Goal: Task Accomplishment & Management: Use online tool/utility

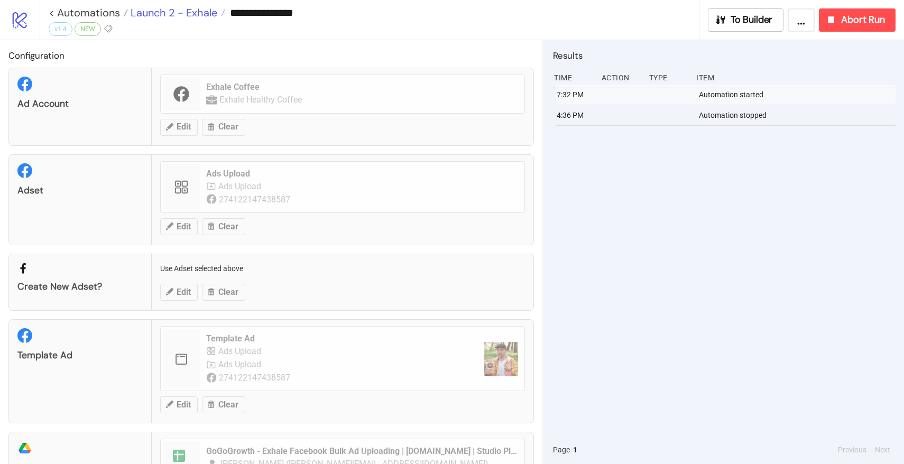
click at [181, 16] on span "Launch 2 - Exhale" at bounding box center [172, 13] width 89 height 14
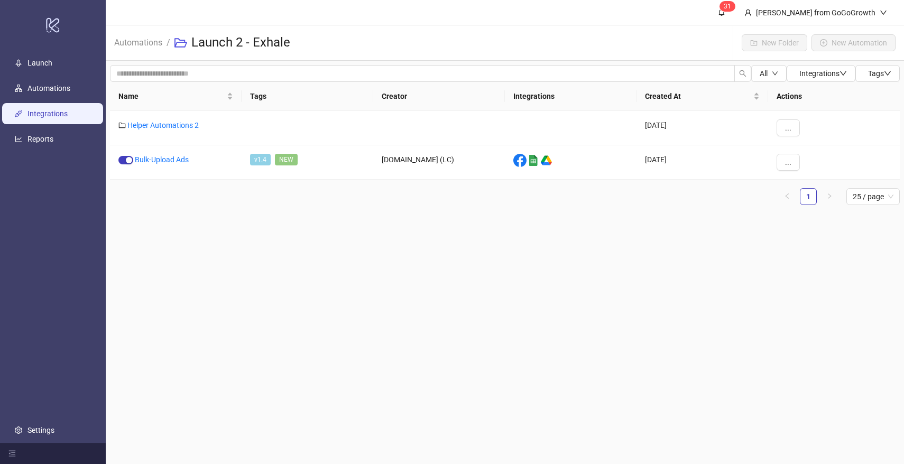
click at [53, 112] on link "Integrations" at bounding box center [47, 113] width 40 height 8
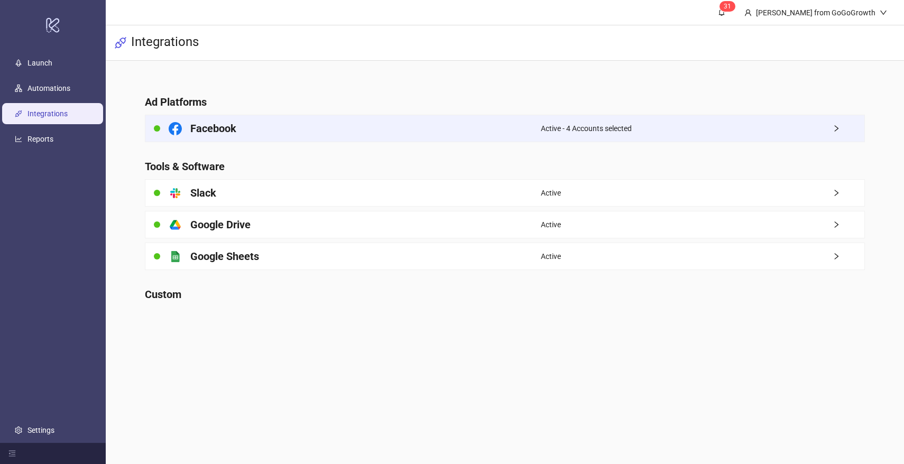
click at [258, 127] on div "Facebook" at bounding box center [342, 128] width 395 height 26
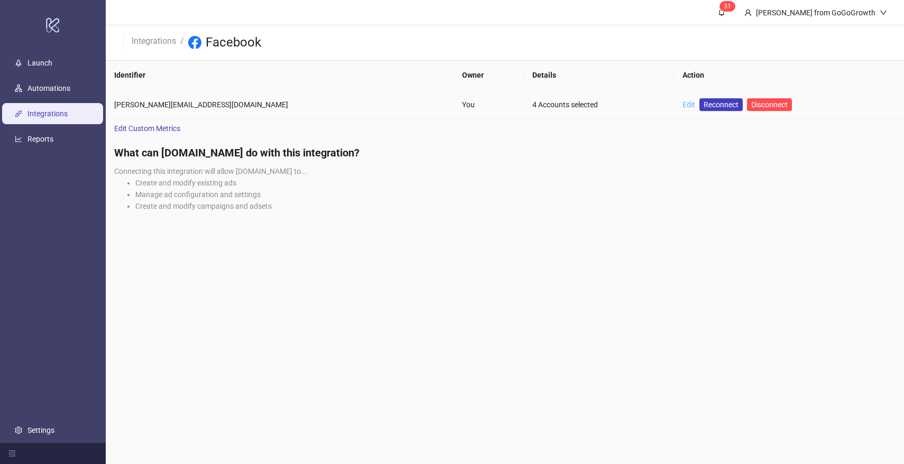
click at [682, 100] on link "Edit" at bounding box center [688, 104] width 13 height 8
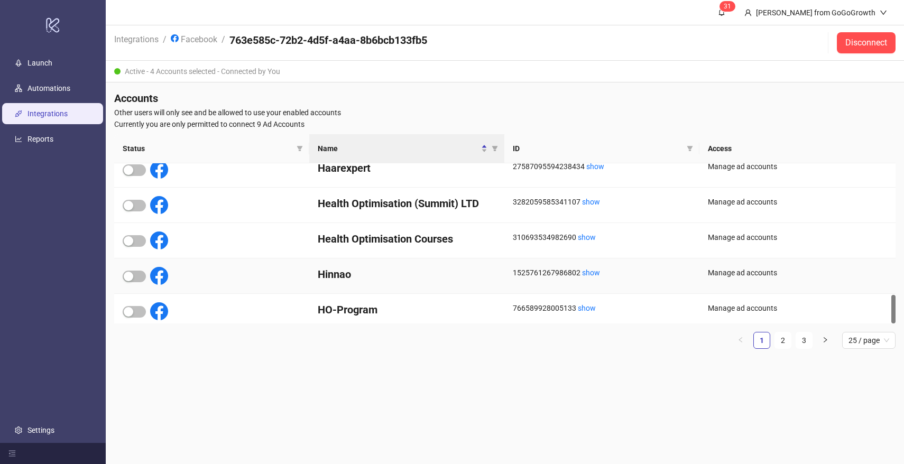
scroll to position [737, 0]
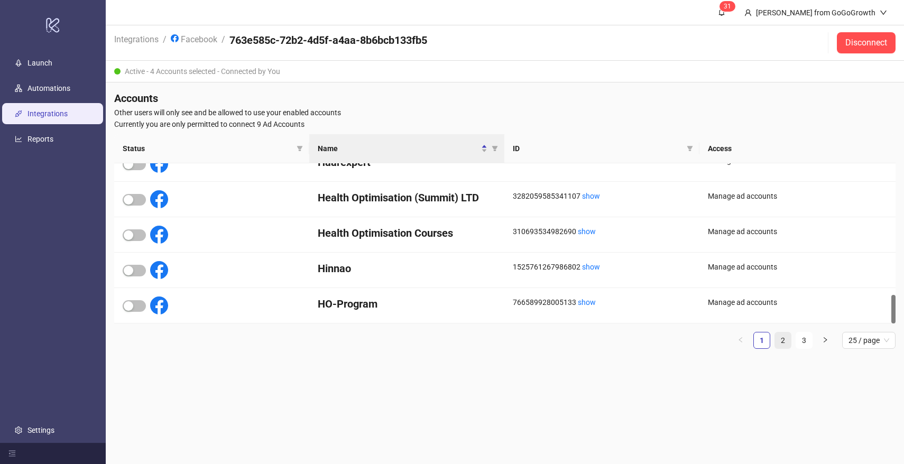
click at [780, 337] on link "2" at bounding box center [783, 341] width 16 height 16
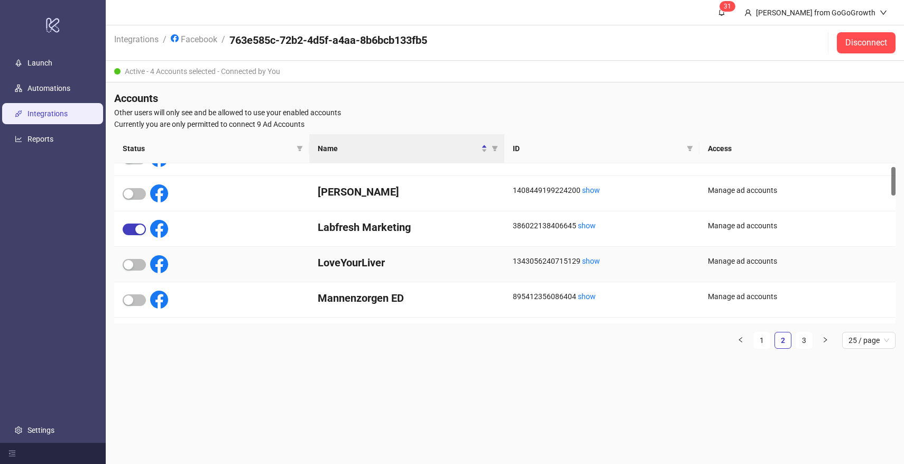
scroll to position [24, 0]
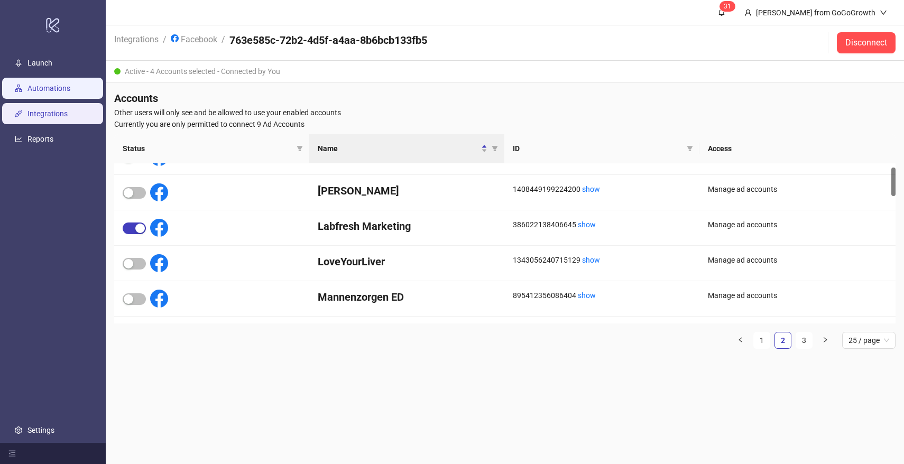
click at [48, 84] on link "Automations" at bounding box center [48, 88] width 43 height 8
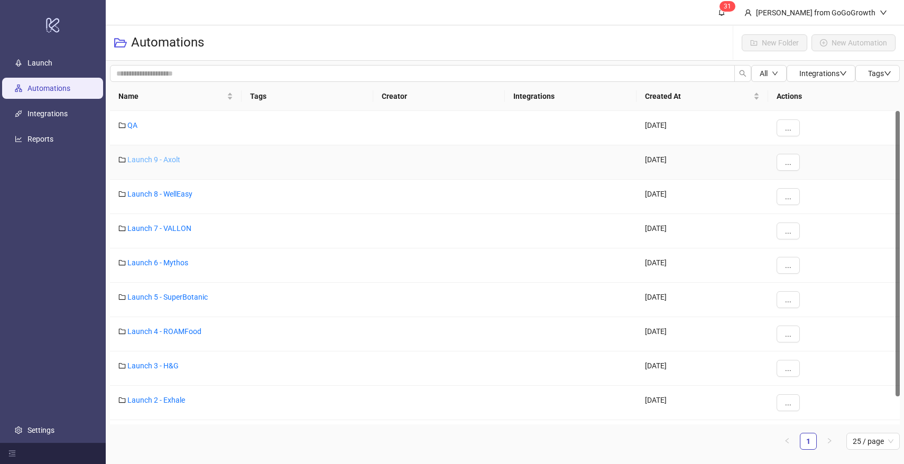
click at [165, 160] on link "Launch 9 - Axolt" at bounding box center [153, 159] width 53 height 8
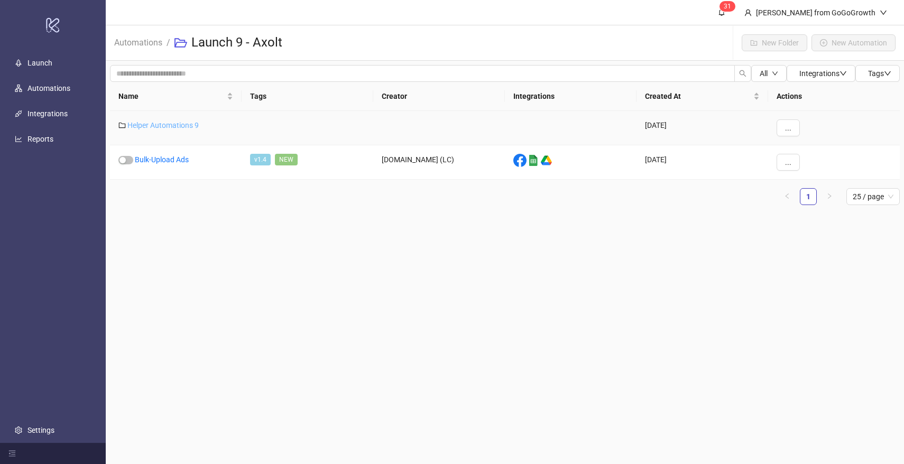
click at [170, 123] on link "Helper Automations 9" at bounding box center [162, 125] width 71 height 8
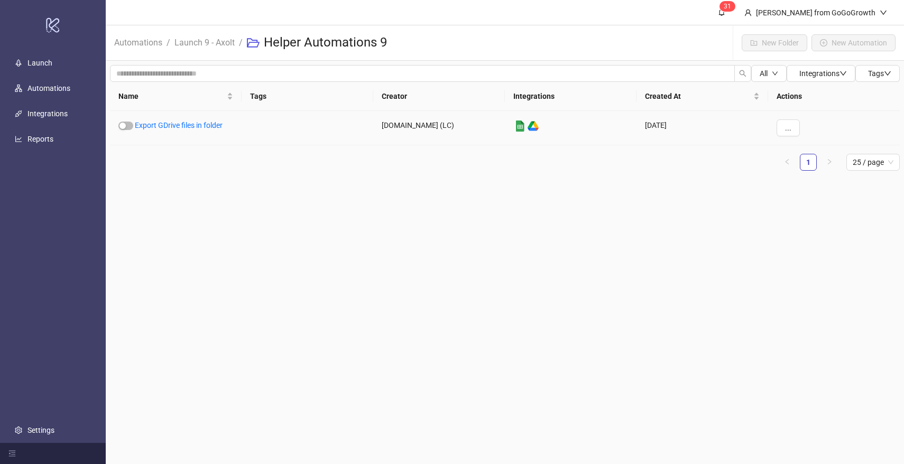
click at [170, 123] on link "Export GDrive files in folder" at bounding box center [179, 125] width 88 height 8
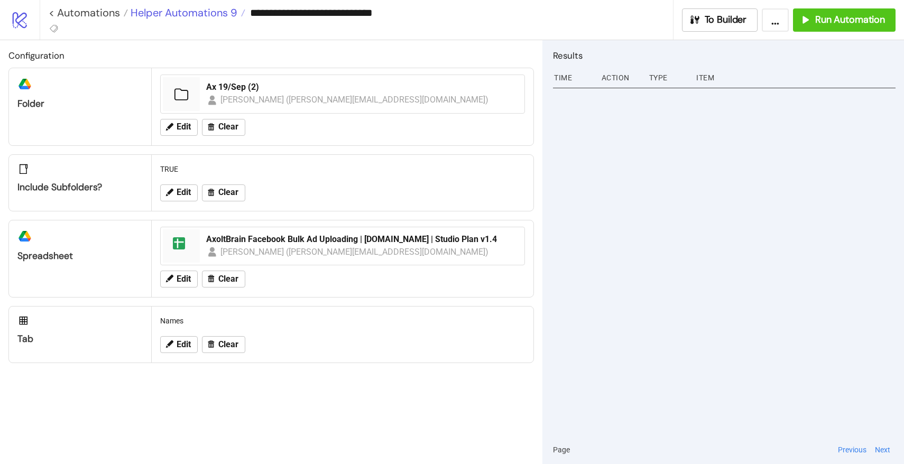
click at [223, 13] on span "Helper Automations 9" at bounding box center [182, 13] width 109 height 14
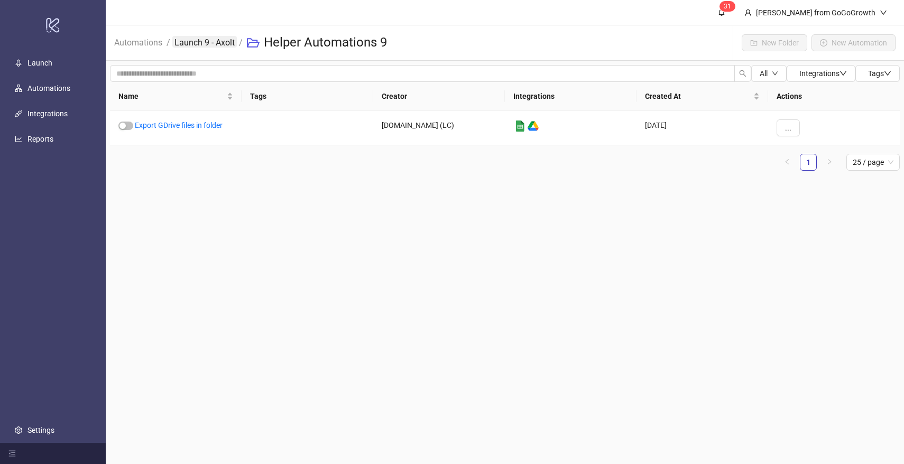
click at [205, 42] on link "Launch 9 - Axolt" at bounding box center [204, 42] width 64 height 12
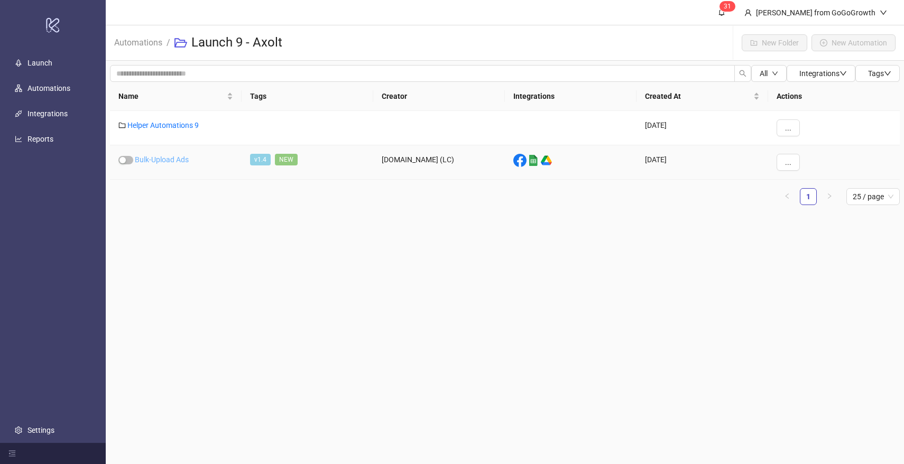
click at [170, 162] on link "Bulk-Upload Ads" at bounding box center [162, 159] width 54 height 8
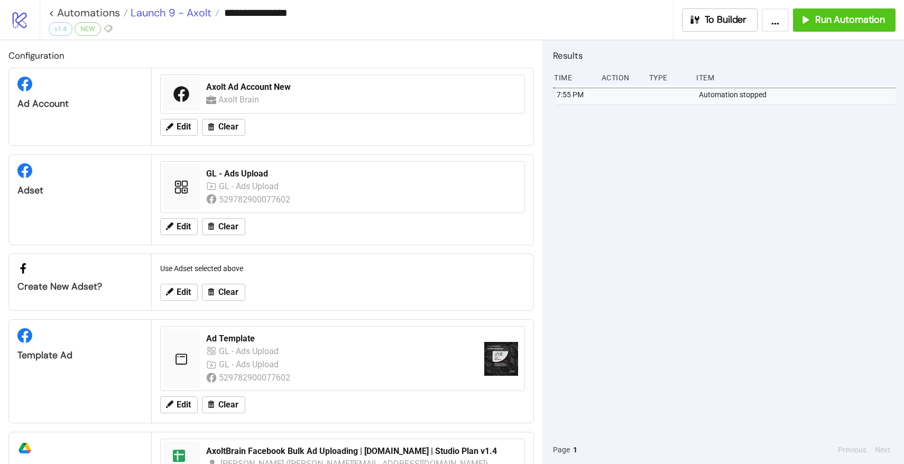
click at [199, 13] on span "Launch 9 - Axolt" at bounding box center [170, 13] width 84 height 14
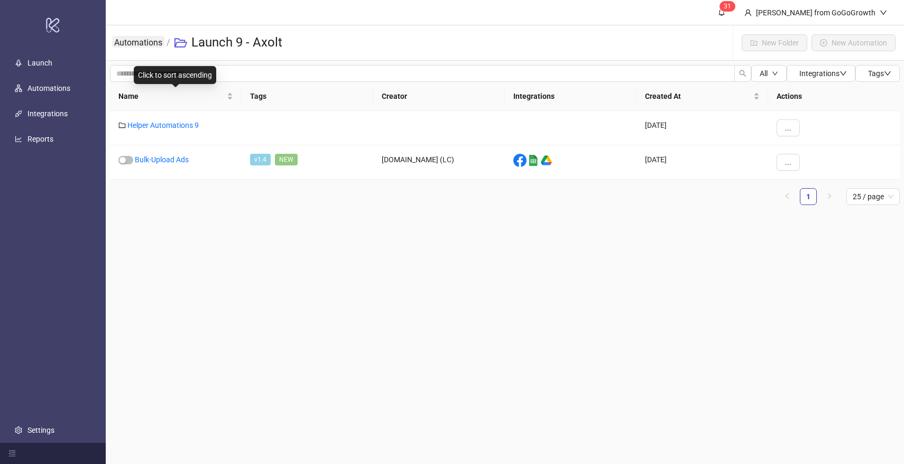
click at [147, 41] on link "Automations" at bounding box center [138, 42] width 52 height 12
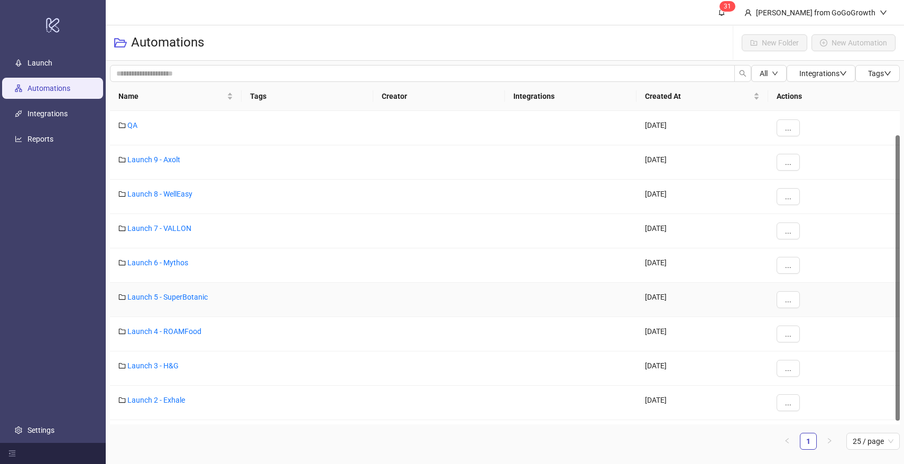
scroll to position [30, 0]
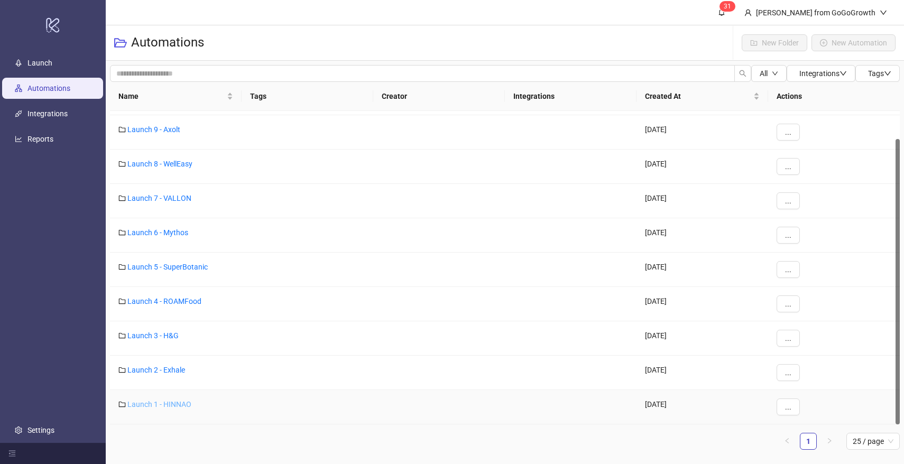
click at [157, 403] on link "Launch 1 - HINNAO" at bounding box center [159, 404] width 64 height 8
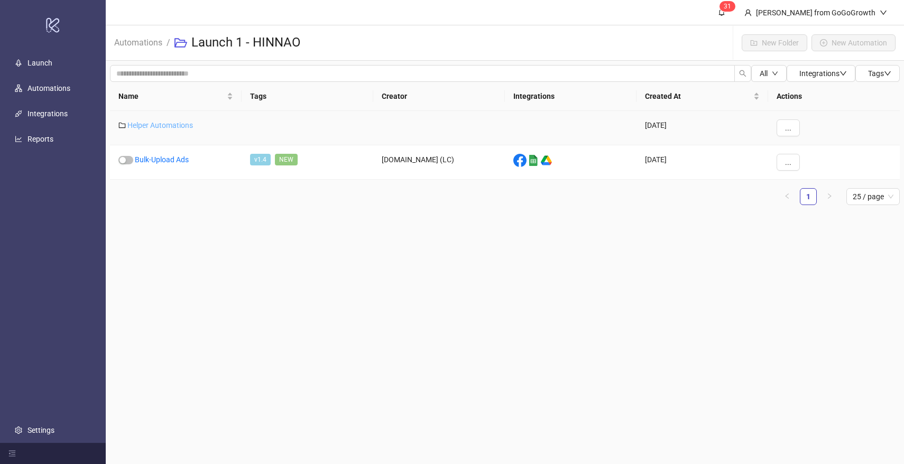
click at [178, 126] on link "Helper Automations" at bounding box center [160, 125] width 66 height 8
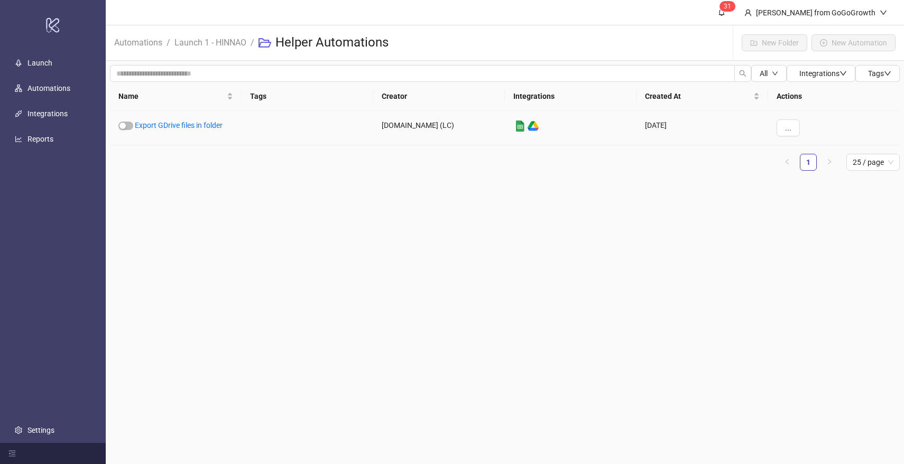
click at [178, 126] on link "Export GDrive files in folder" at bounding box center [179, 125] width 88 height 8
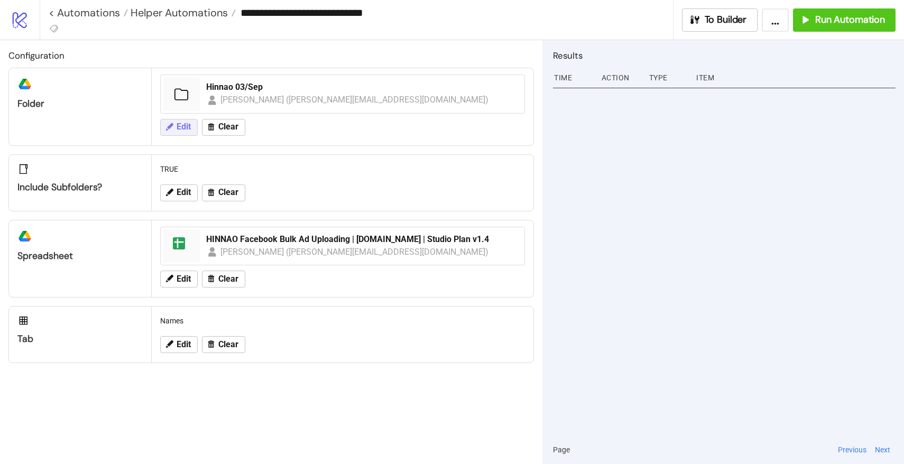
click at [180, 122] on span "Edit" at bounding box center [184, 127] width 14 height 10
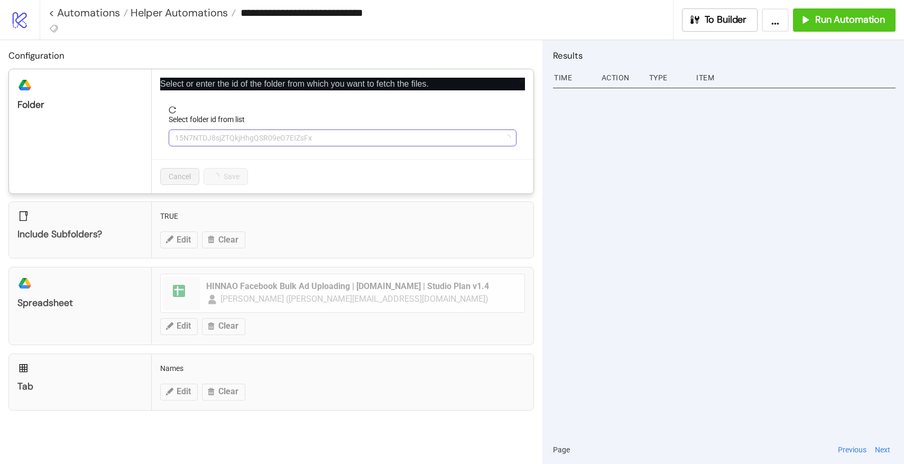
click at [199, 131] on span "15N7NTDJ8sjZTQkjHhgQSR09eO7EIZsFx" at bounding box center [342, 138] width 335 height 16
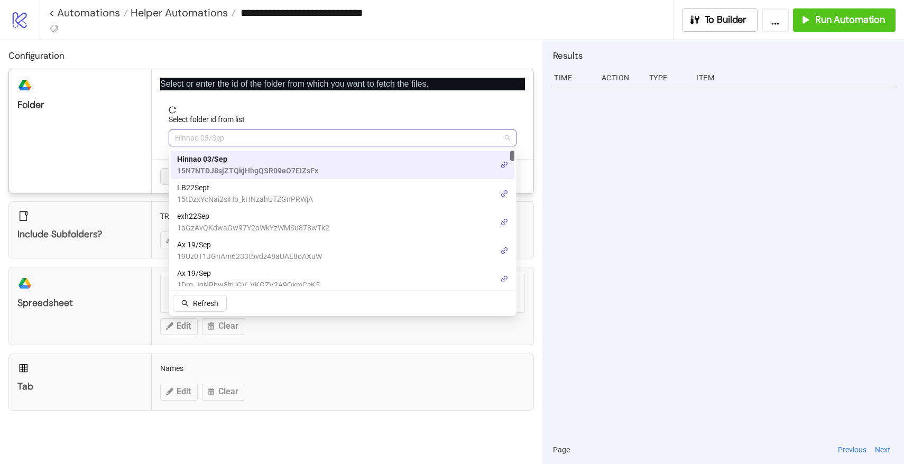
click at [202, 135] on span "Hinnao 03/Sep" at bounding box center [342, 138] width 335 height 16
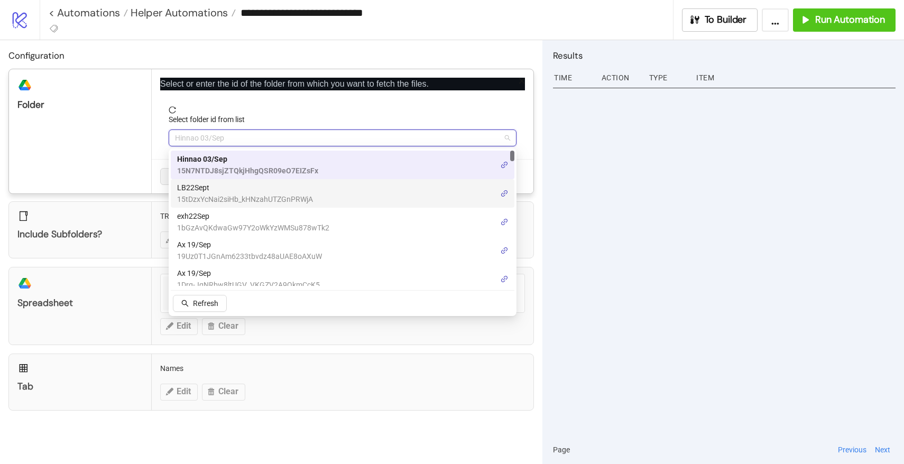
click at [204, 183] on span "LB22Sept" at bounding box center [245, 188] width 136 height 12
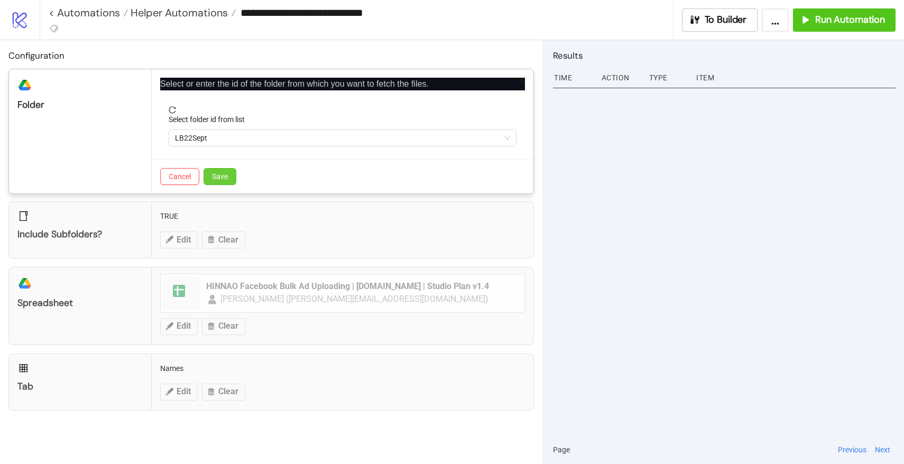
click at [225, 184] on button "Save" at bounding box center [220, 176] width 33 height 17
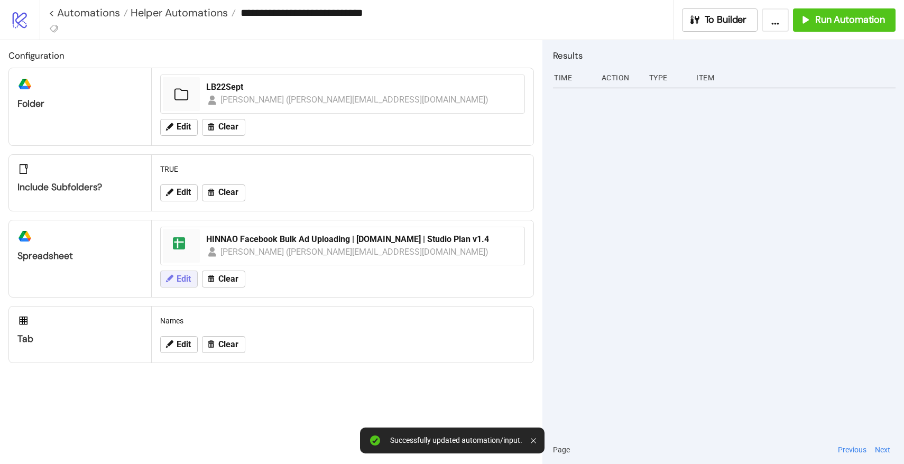
click at [183, 273] on button "Edit" at bounding box center [179, 279] width 38 height 17
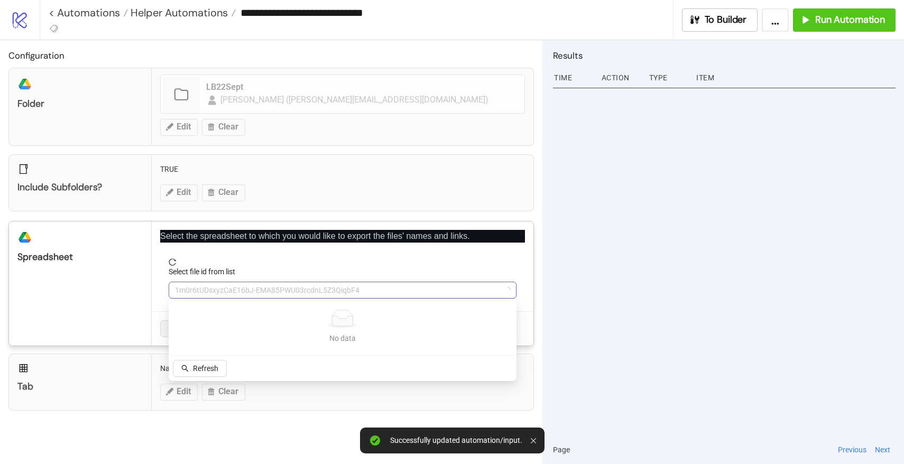
click at [234, 287] on span "1m0r6tUDsxyzCaE16bJ-EMA85PWU03rcdnL5Z3QiqbF4" at bounding box center [342, 290] width 335 height 16
type input "*"
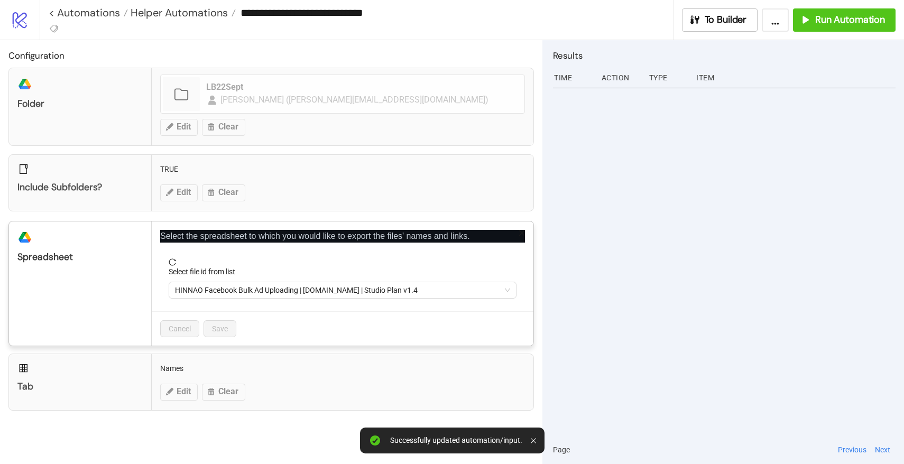
click at [234, 287] on span "HINNAO Facebook Bulk Ad Uploading | [DOMAIN_NAME] | Studio Plan v1.4" at bounding box center [342, 290] width 335 height 16
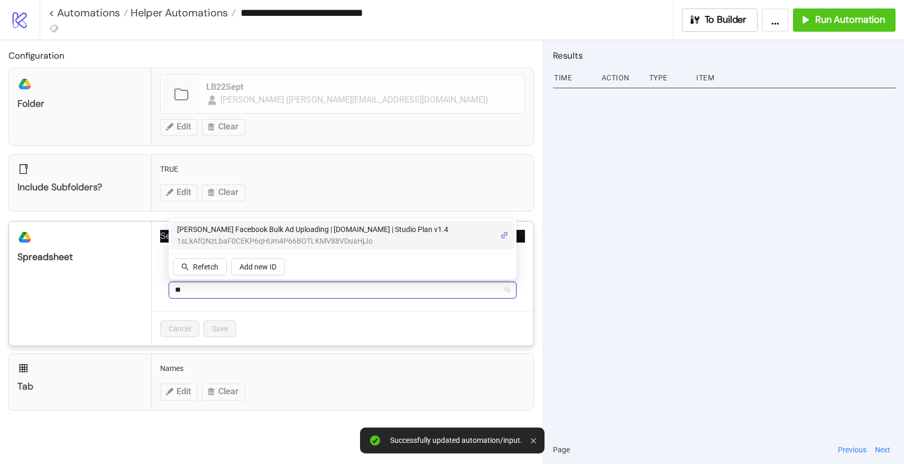
type input "*"
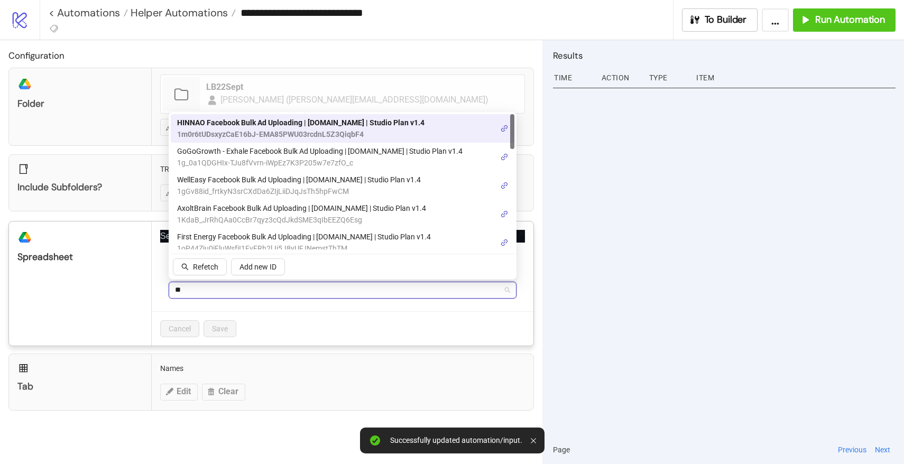
type input "***"
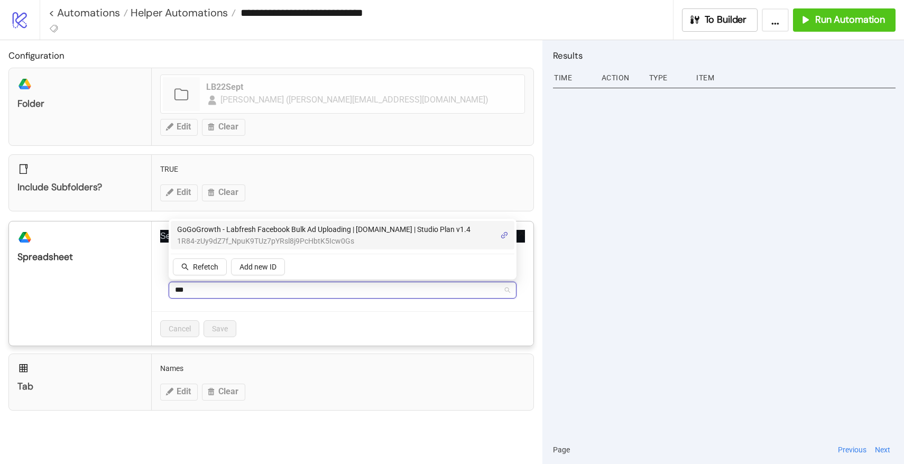
click at [296, 241] on span "1R84-zUy9dZ7f_NpuK9TUz7pYRsl8j9PcHbtK5Icw0Gs" at bounding box center [323, 241] width 293 height 12
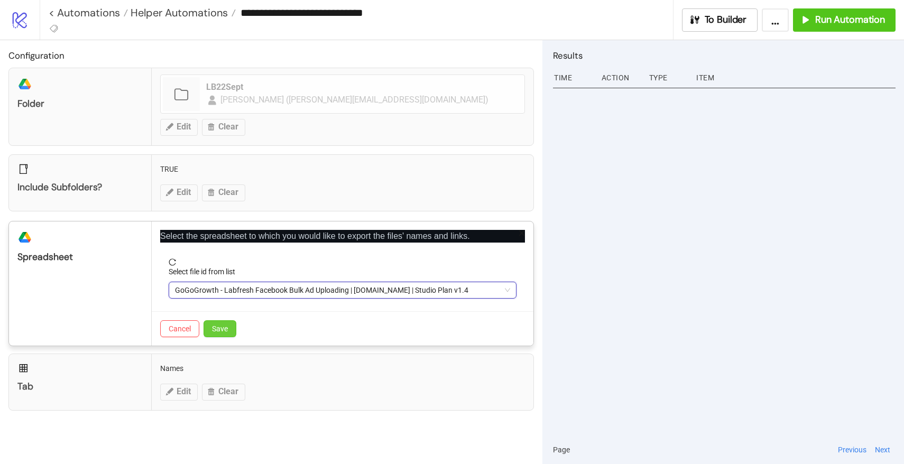
click at [224, 329] on span "Save" at bounding box center [220, 329] width 16 height 8
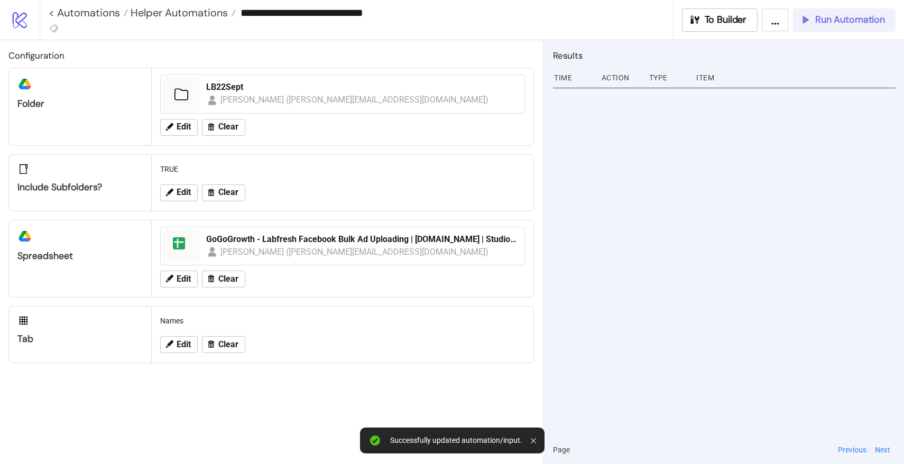
click at [830, 20] on span "Run Automation" at bounding box center [850, 20] width 70 height 12
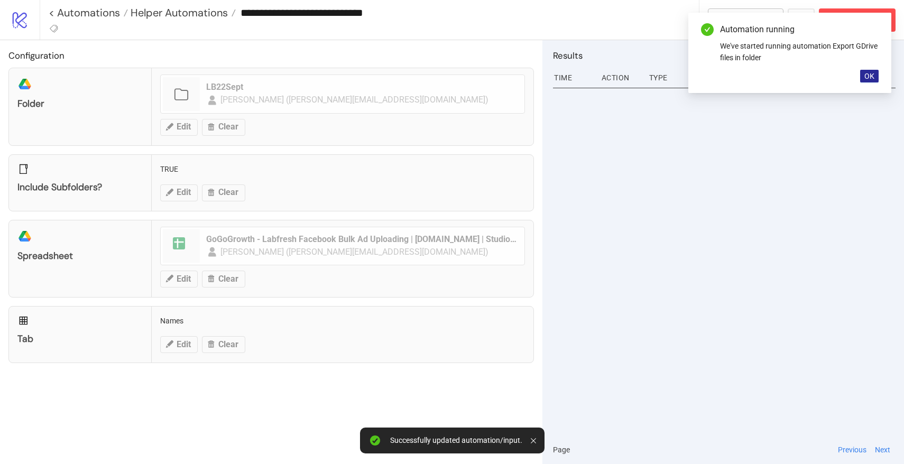
click at [867, 75] on span "OK" at bounding box center [869, 76] width 10 height 8
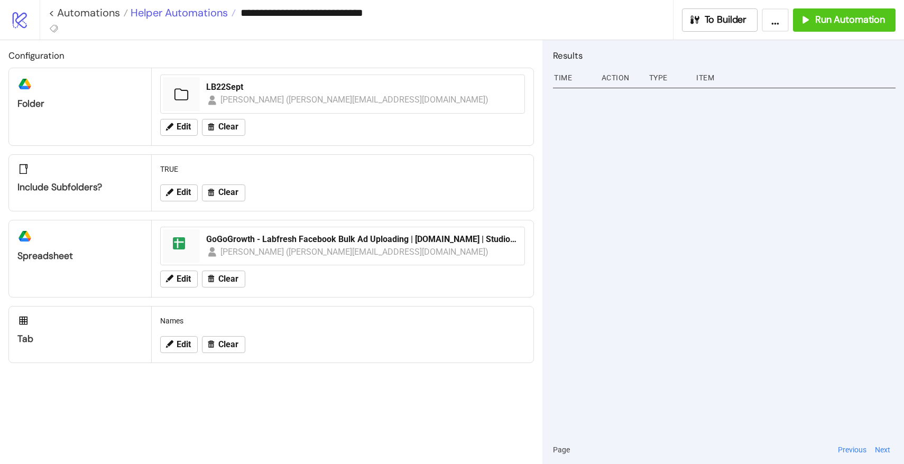
click at [207, 6] on span "Helper Automations" at bounding box center [178, 13] width 100 height 14
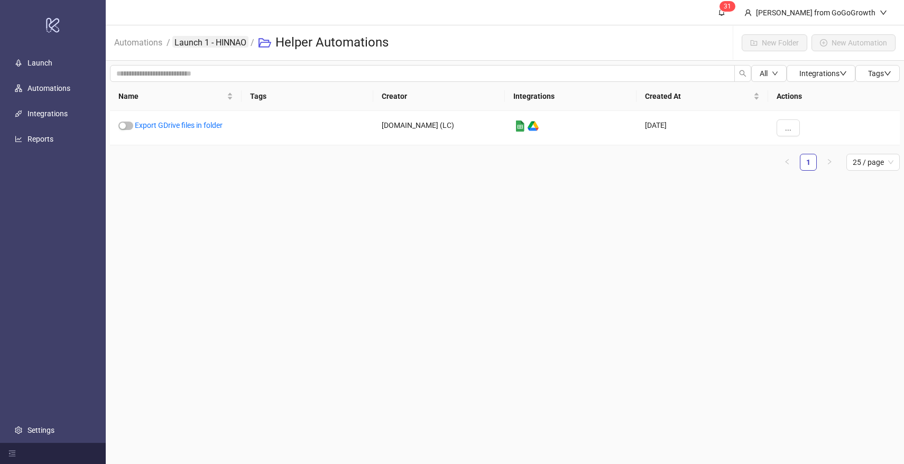
click at [204, 47] on link "Launch 1 - HINNAO" at bounding box center [210, 42] width 76 height 12
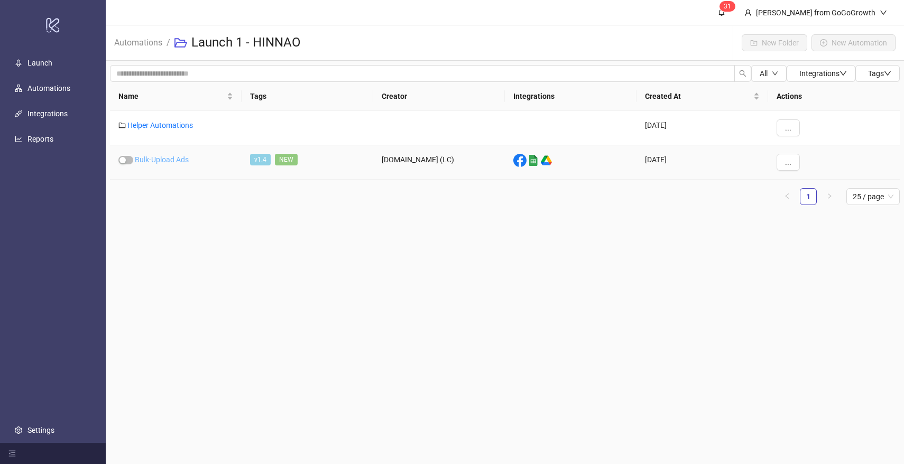
click at [168, 158] on link "Bulk-Upload Ads" at bounding box center [162, 159] width 54 height 8
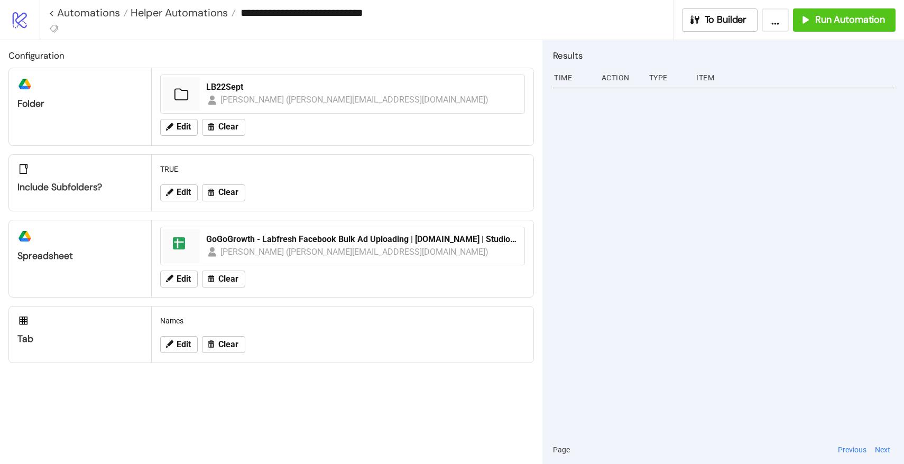
type input "**********"
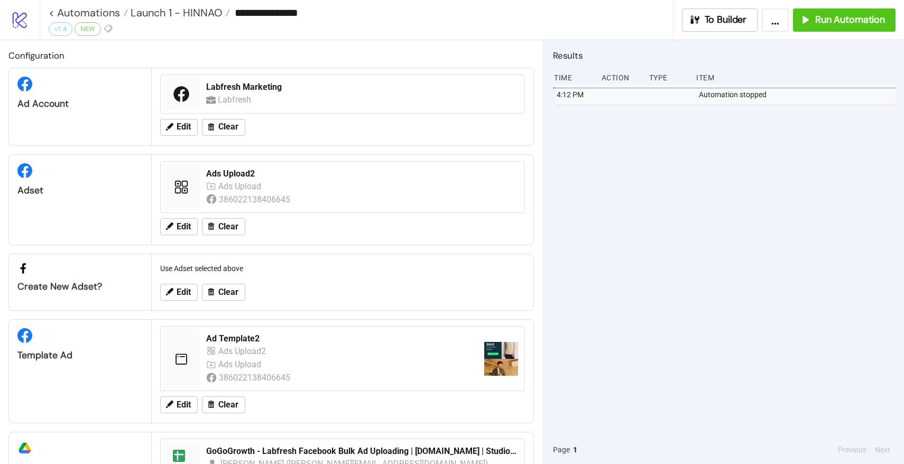
scroll to position [62, 0]
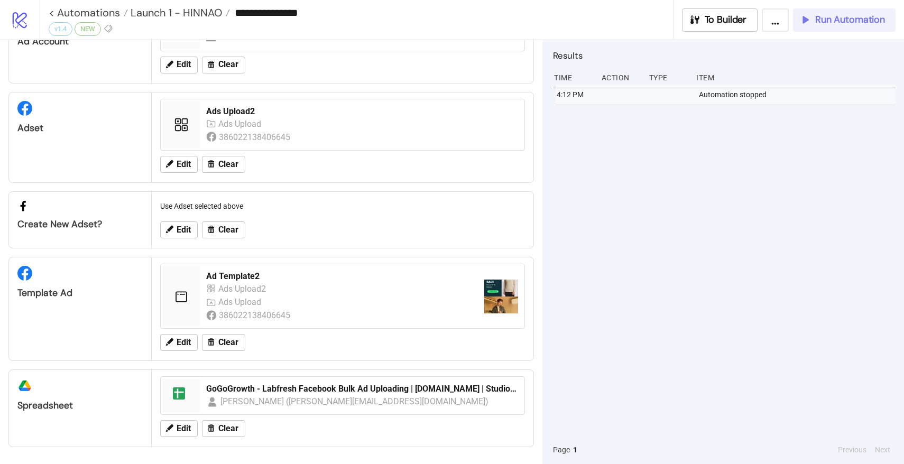
click at [829, 29] on button "Run Automation" at bounding box center [844, 19] width 103 height 23
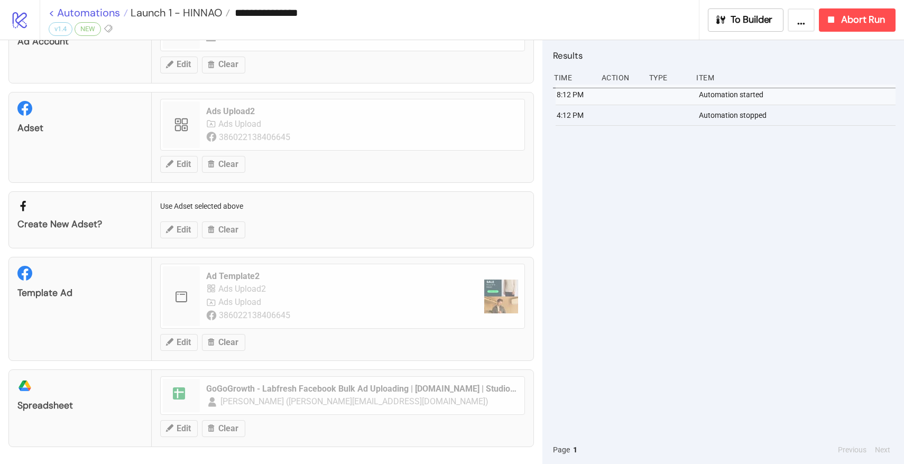
click at [107, 14] on link "< Automations" at bounding box center [88, 12] width 79 height 11
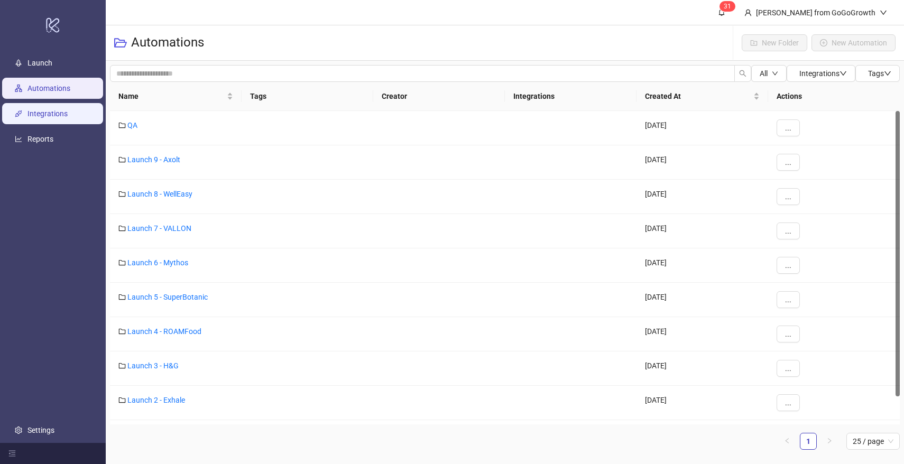
click at [53, 109] on link "Integrations" at bounding box center [47, 113] width 40 height 8
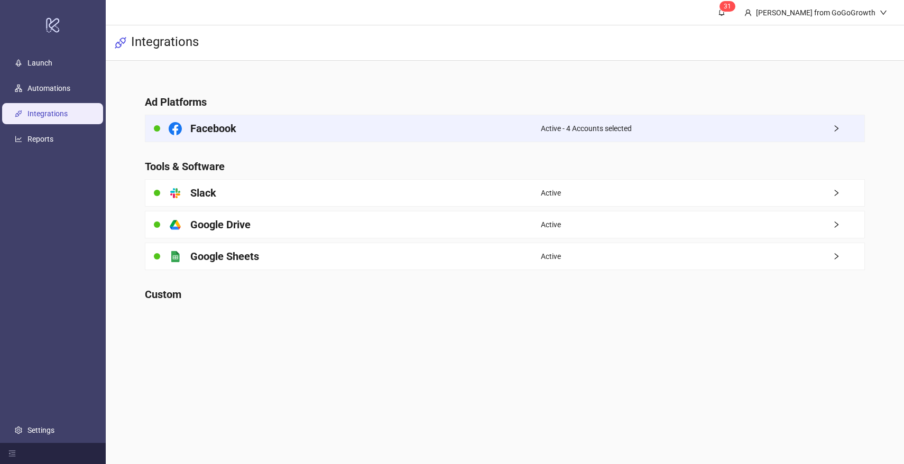
click at [247, 124] on div "Facebook" at bounding box center [342, 128] width 395 height 26
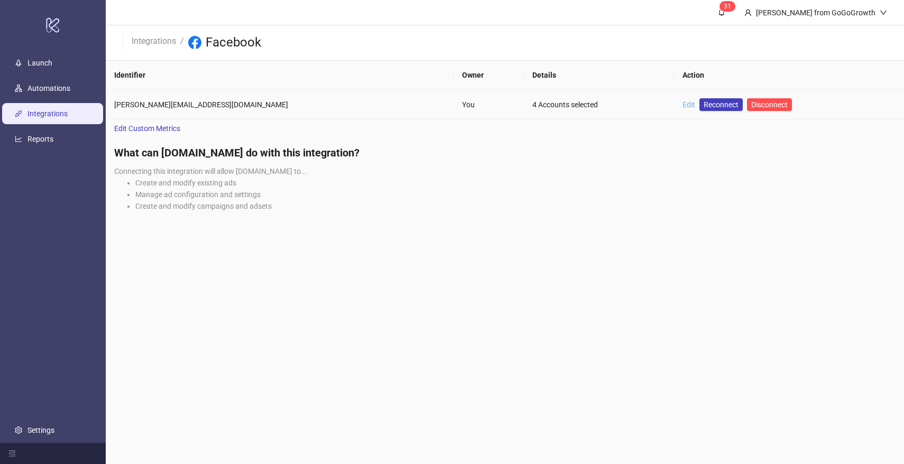
click at [682, 101] on link "Edit" at bounding box center [688, 104] width 13 height 8
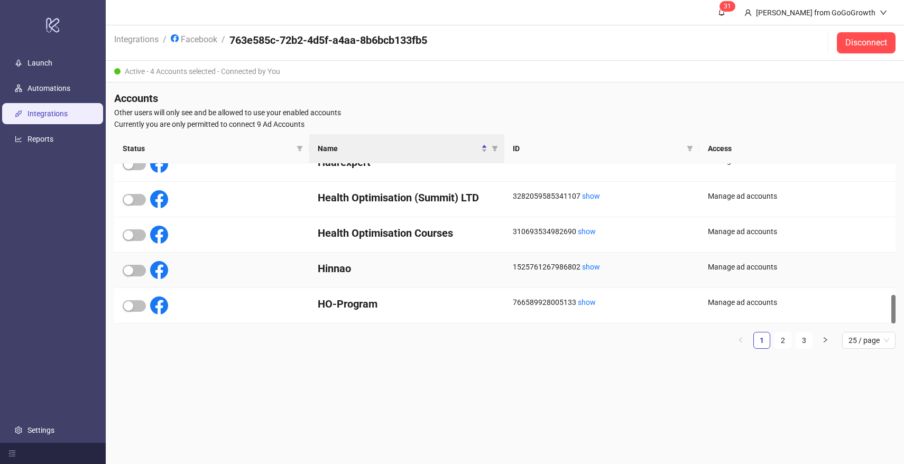
scroll to position [737, 0]
click at [778, 339] on link "2" at bounding box center [783, 341] width 16 height 16
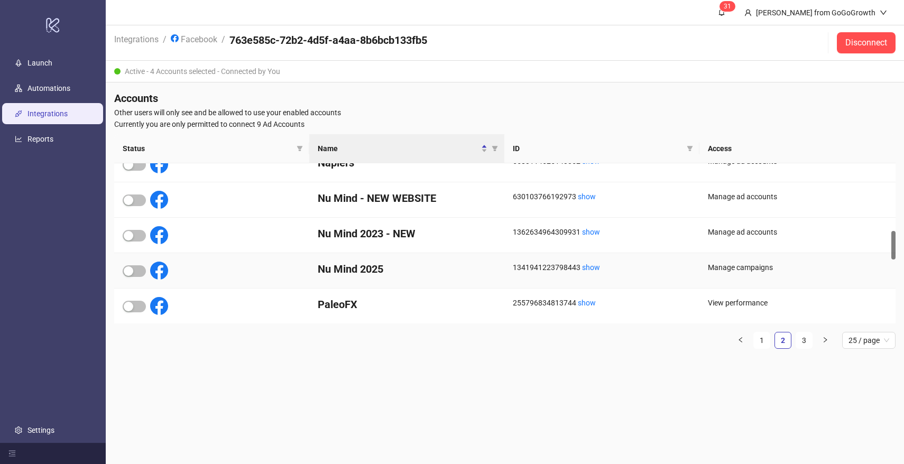
scroll to position [373, 0]
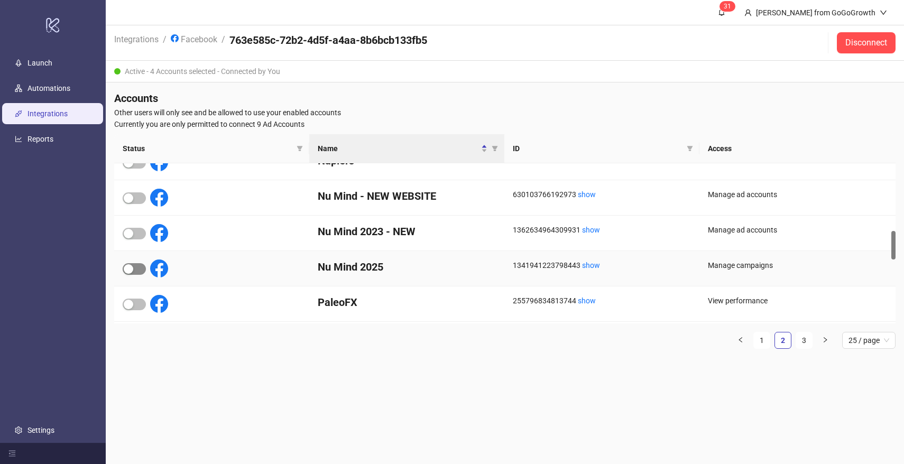
click at [128, 263] on span "button" at bounding box center [134, 269] width 23 height 12
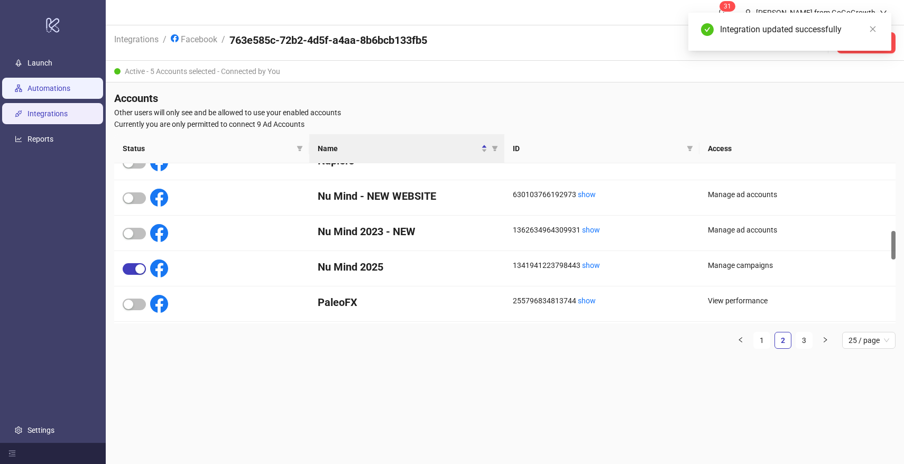
click at [47, 85] on link "Automations" at bounding box center [48, 88] width 43 height 8
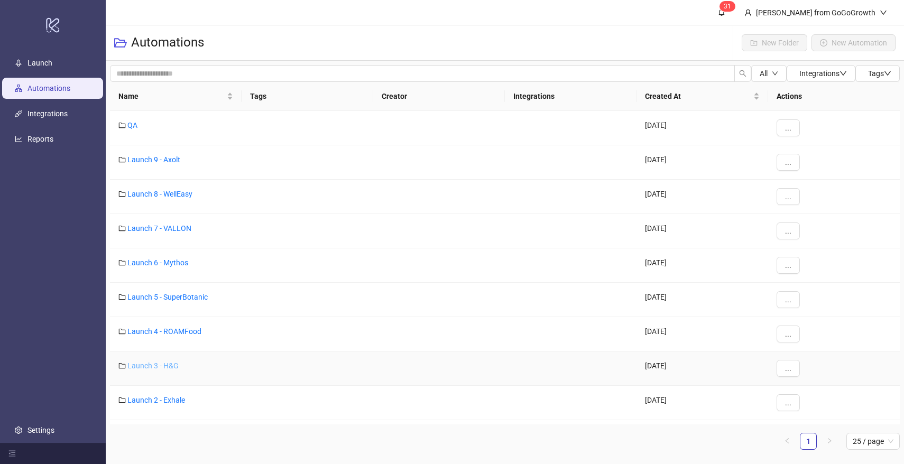
click at [150, 362] on link "Launch 3 - H&G" at bounding box center [152, 366] width 51 height 8
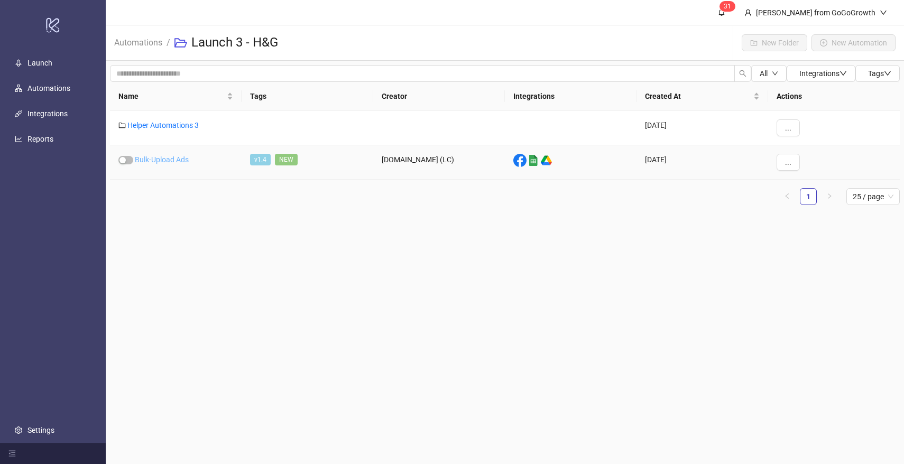
click at [161, 161] on link "Bulk-Upload Ads" at bounding box center [162, 159] width 54 height 8
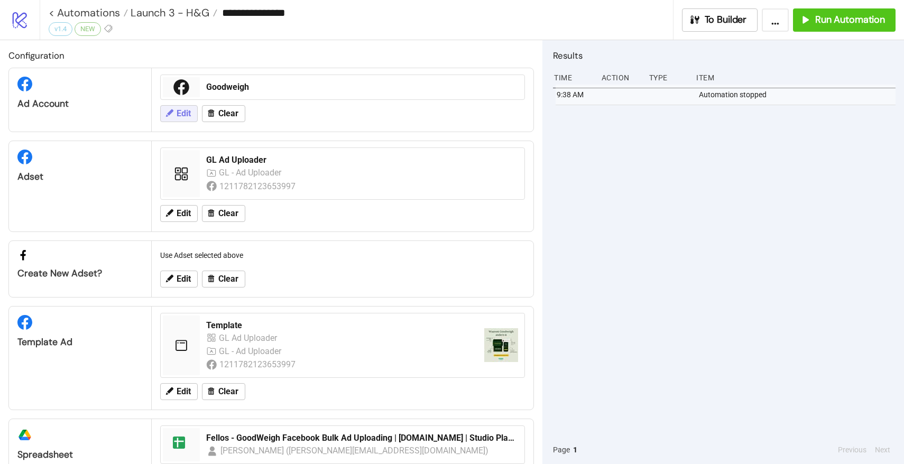
click at [186, 110] on span "Edit" at bounding box center [184, 114] width 14 height 10
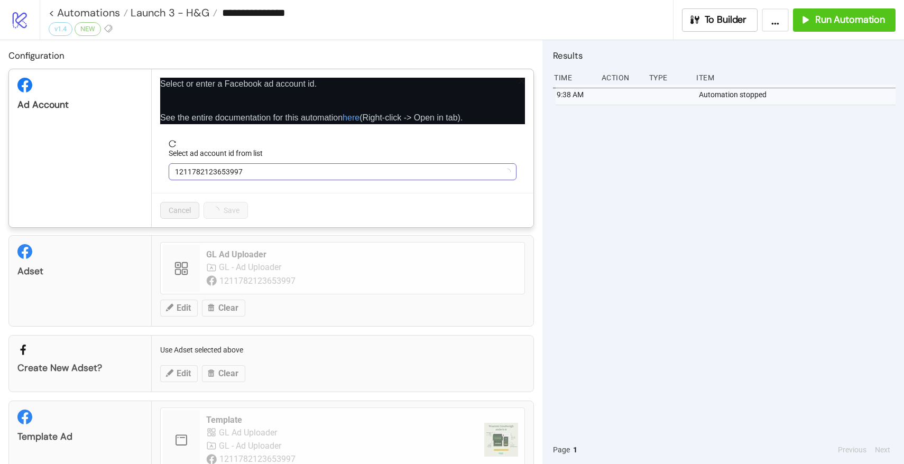
click at [217, 168] on span "1211782123653997" at bounding box center [342, 172] width 335 height 16
click at [220, 169] on span "Goodweigh" at bounding box center [342, 172] width 335 height 16
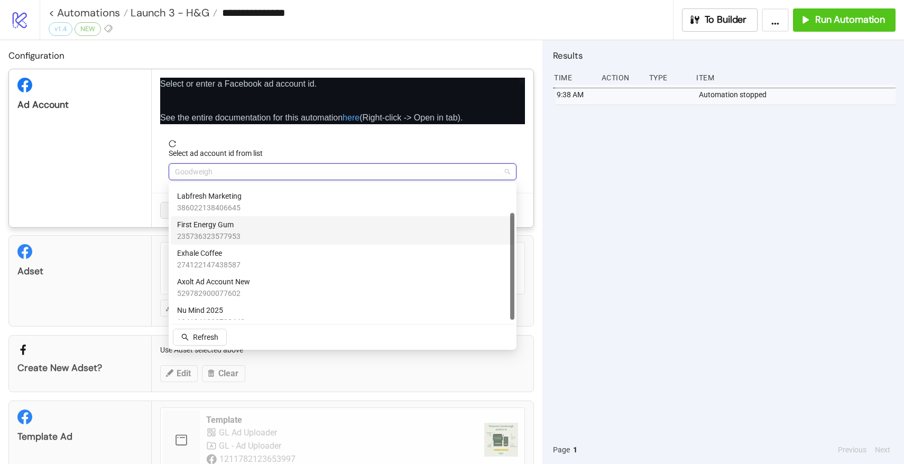
scroll to position [36, 0]
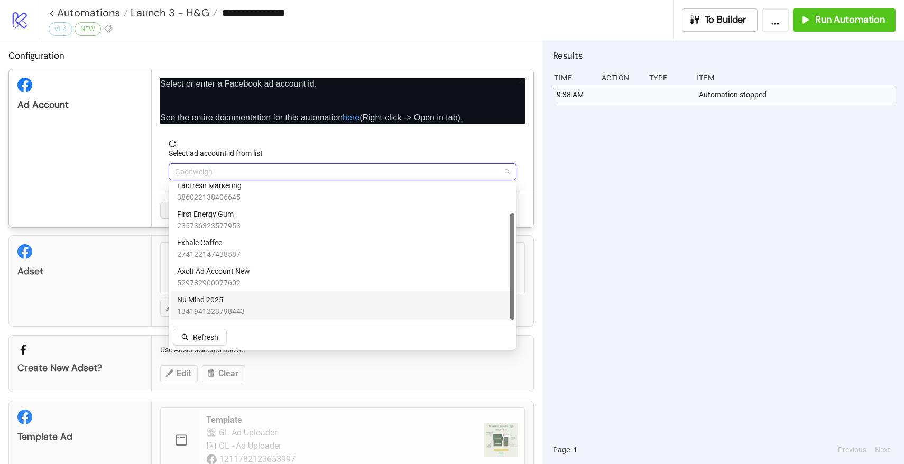
click at [209, 297] on span "Nu Mind 2025" at bounding box center [211, 300] width 68 height 12
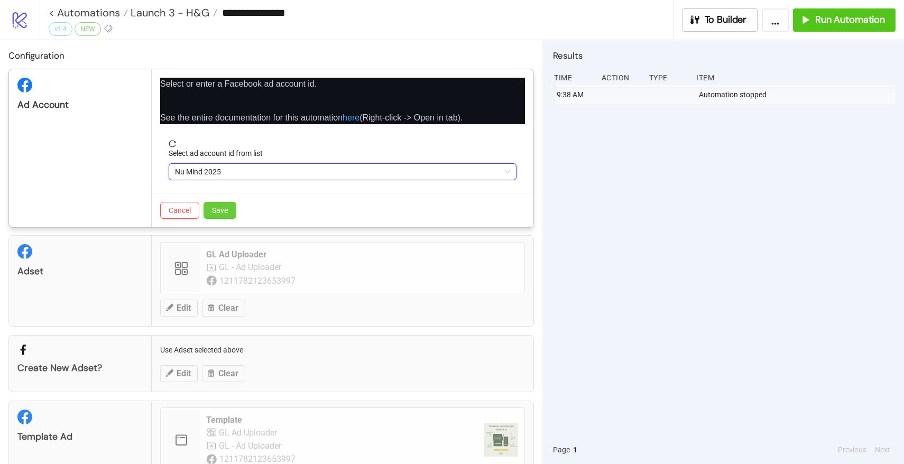
click at [224, 205] on button "Save" at bounding box center [220, 210] width 33 height 17
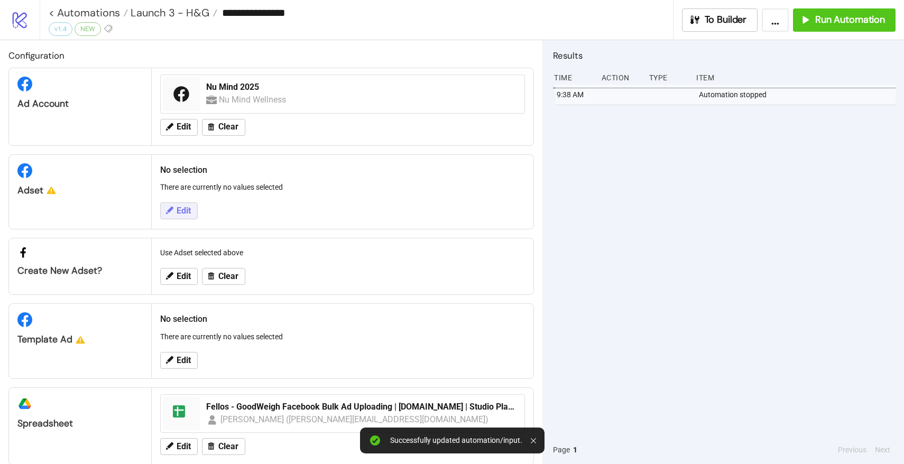
click at [189, 211] on span "Edit" at bounding box center [184, 211] width 14 height 10
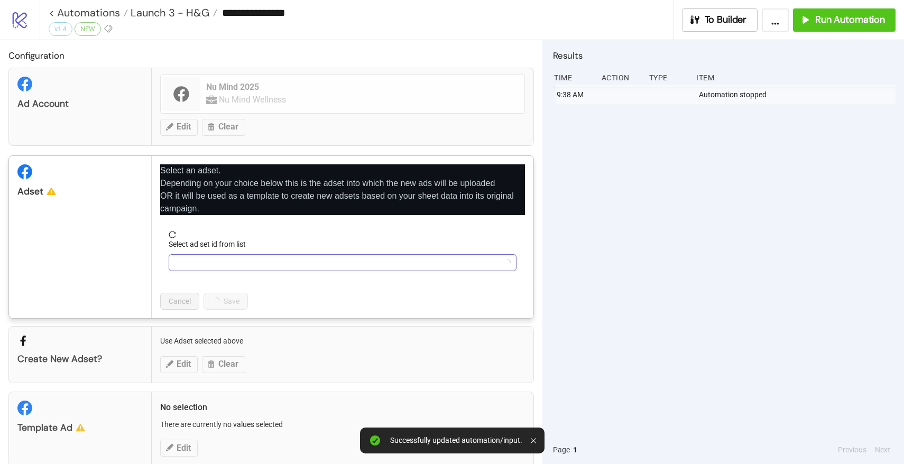
click at [222, 256] on input "Select ad set id from list" at bounding box center [338, 263] width 326 height 16
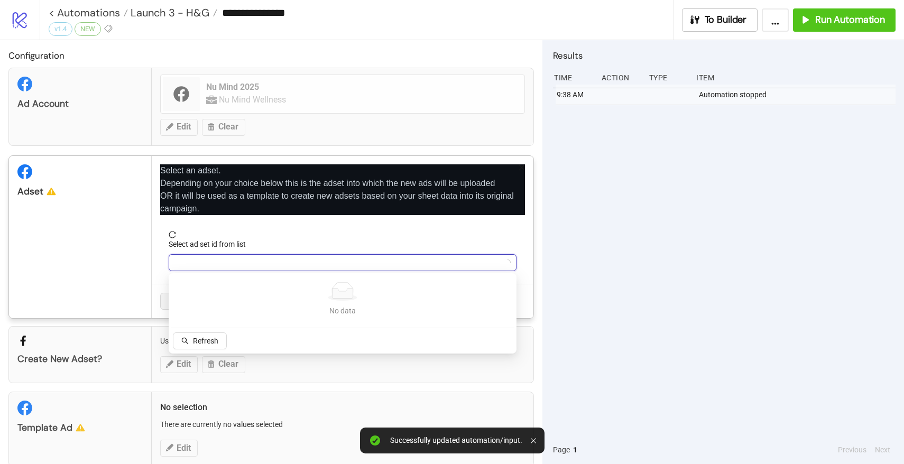
type input "*"
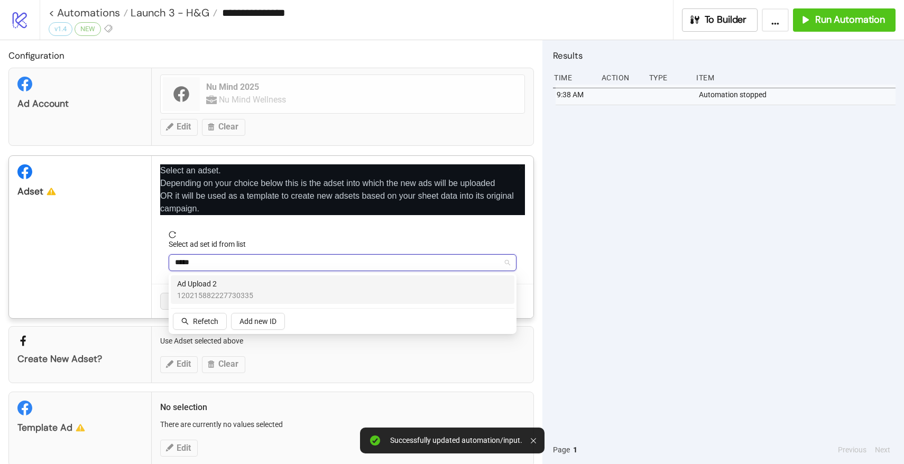
type input "******"
click at [218, 291] on span "120215882227730335" at bounding box center [215, 296] width 76 height 12
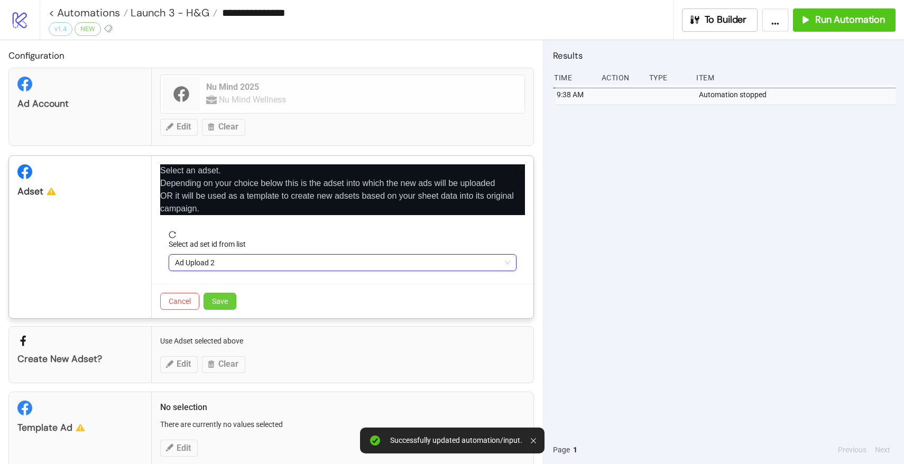
click at [229, 299] on button "Save" at bounding box center [220, 301] width 33 height 17
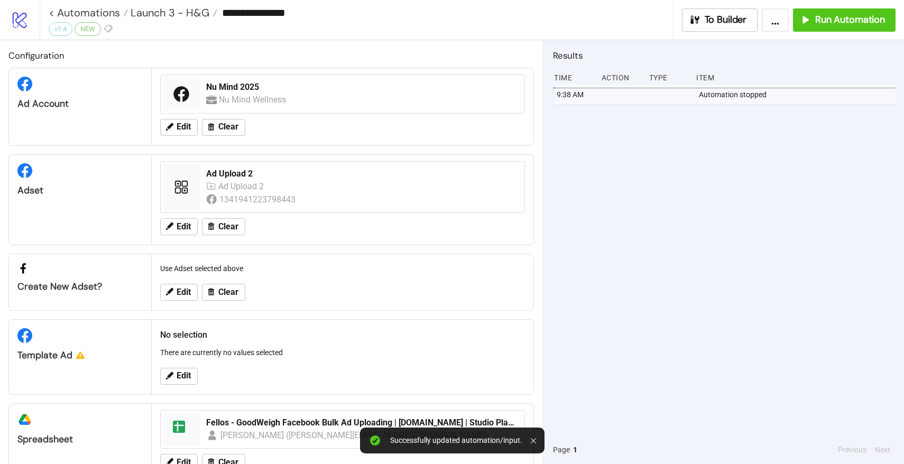
scroll to position [34, 0]
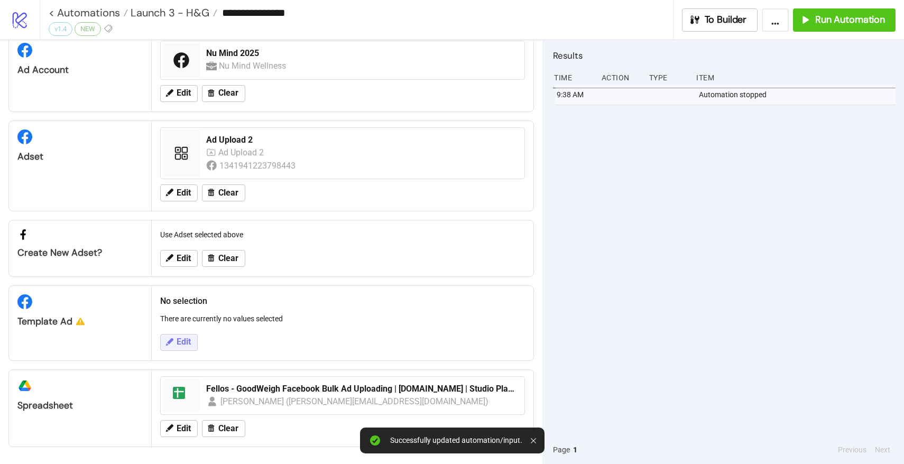
click at [180, 334] on button "Edit" at bounding box center [179, 342] width 38 height 17
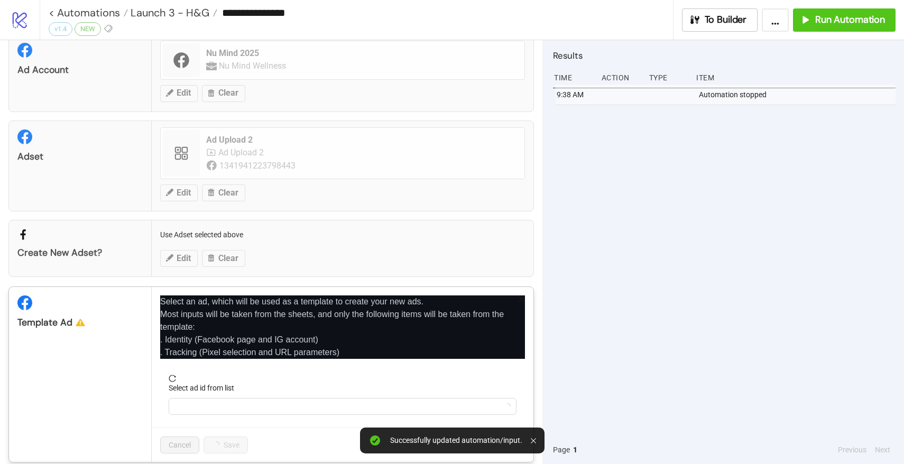
scroll to position [134, 0]
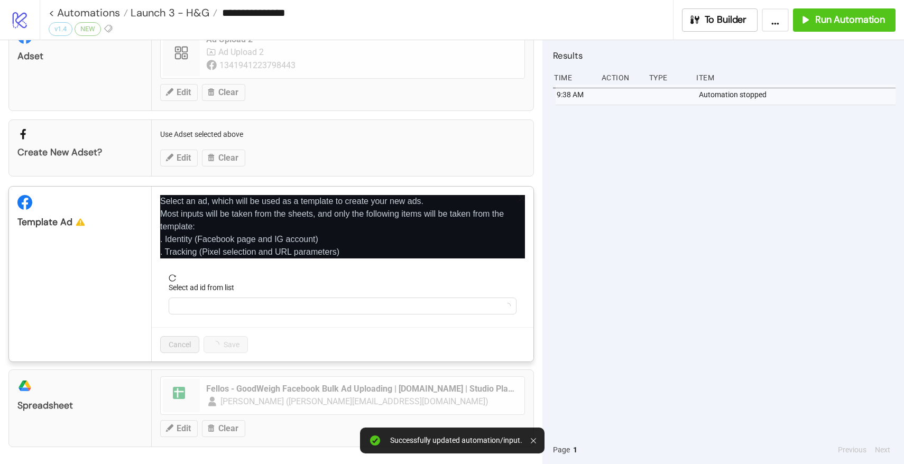
click at [199, 316] on form "Select ad id from list" at bounding box center [342, 300] width 365 height 53
click at [199, 314] on div at bounding box center [343, 306] width 348 height 17
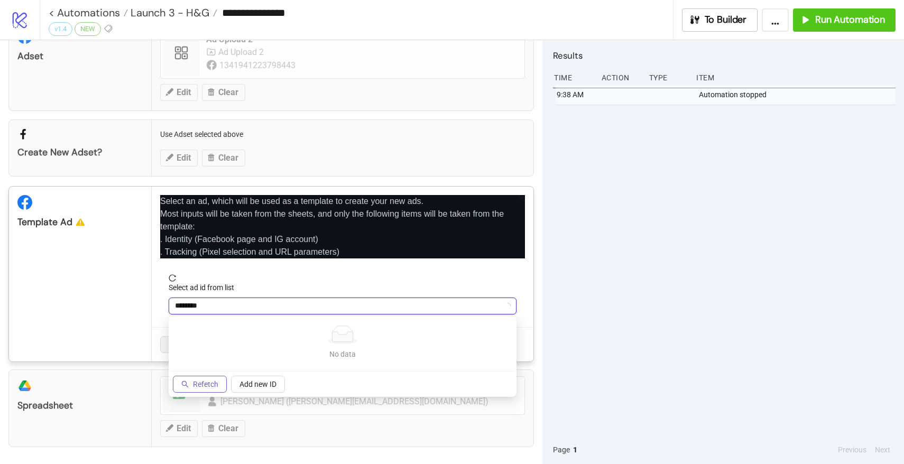
type input "********"
click at [198, 384] on span "Refetch" at bounding box center [205, 384] width 25 height 8
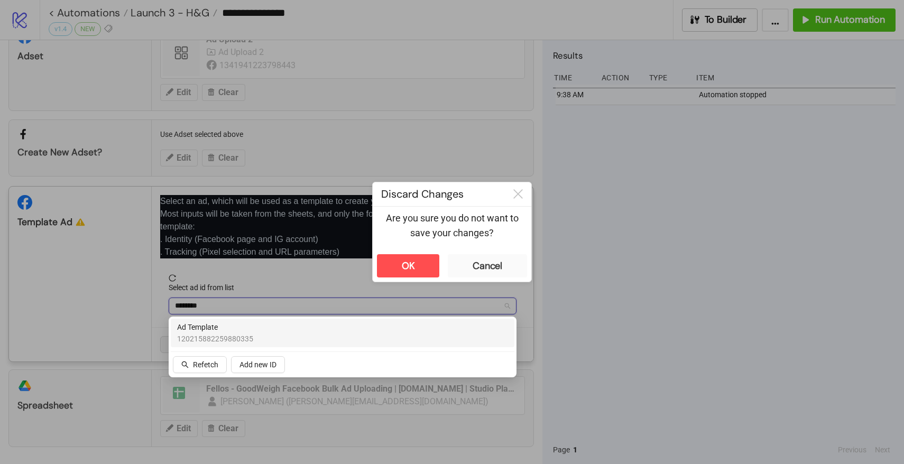
click at [206, 340] on span "120215882259880335" at bounding box center [215, 339] width 76 height 12
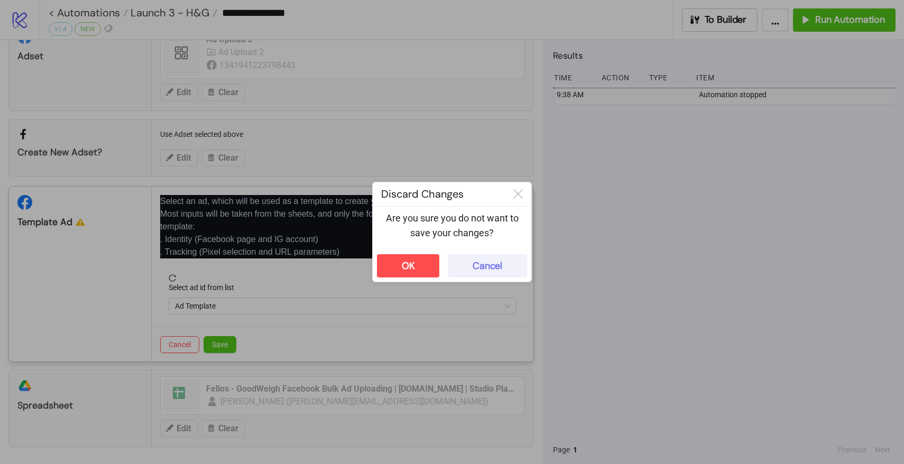
click at [509, 260] on button "Cancel" at bounding box center [487, 265] width 79 height 23
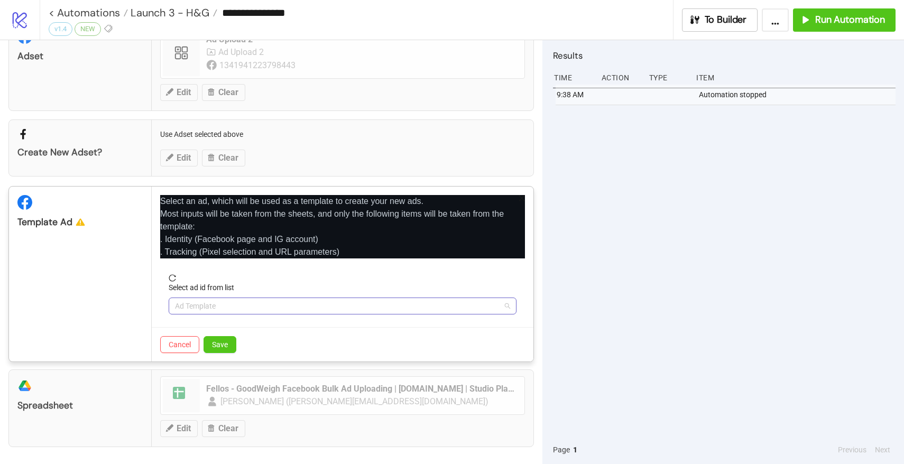
click at [251, 303] on span "Ad Template" at bounding box center [342, 306] width 335 height 16
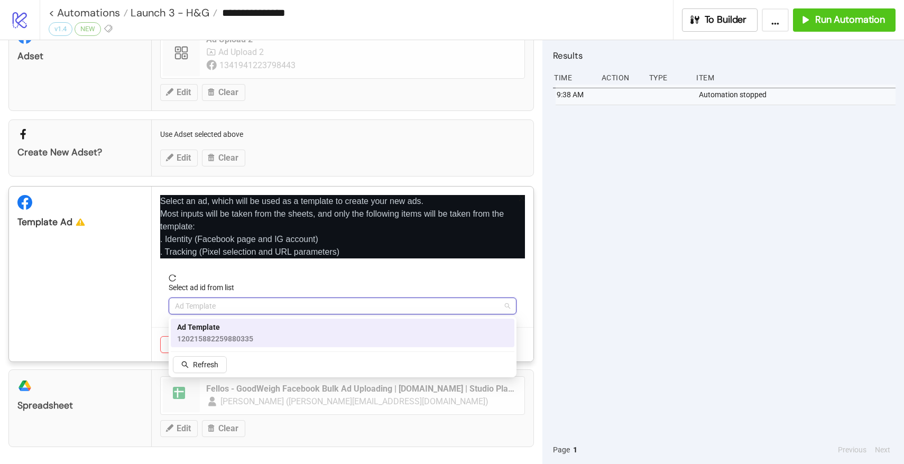
click at [221, 330] on span "Ad Template" at bounding box center [215, 327] width 76 height 12
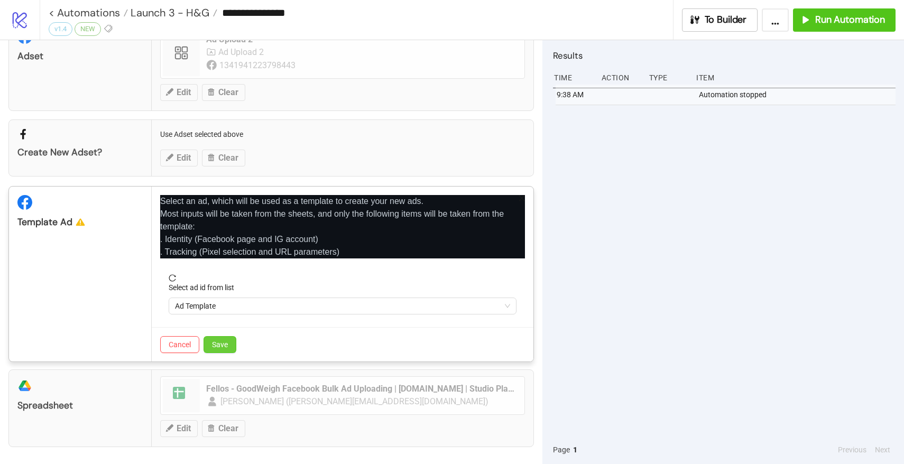
click at [217, 339] on button "Save" at bounding box center [220, 344] width 33 height 17
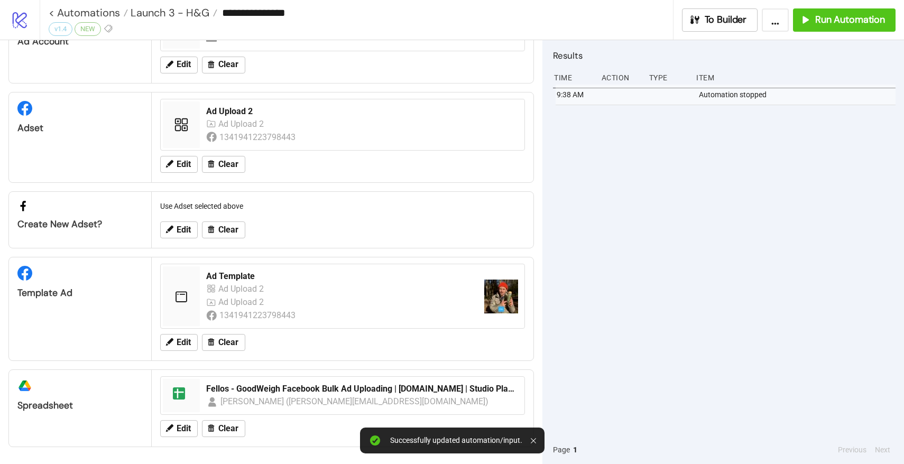
scroll to position [62, 0]
click at [172, 437] on div "Edit Clear" at bounding box center [342, 428] width 373 height 27
click at [177, 429] on span "Edit" at bounding box center [184, 429] width 14 height 10
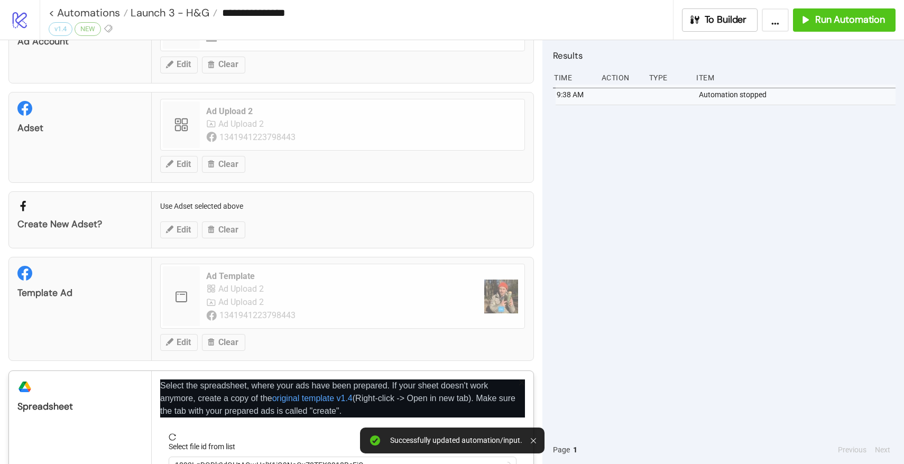
scroll to position [135, 0]
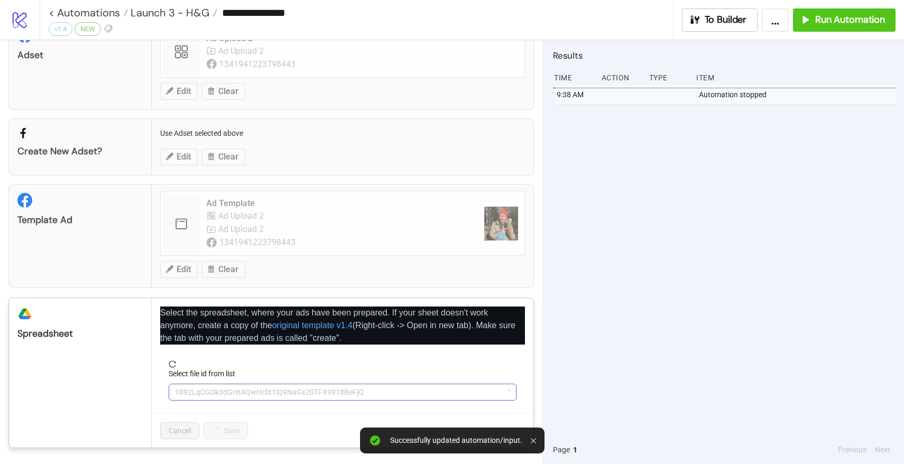
click at [208, 389] on span "1892LqDGDk3dGHtAQwHclX1iQ9NaGxZ0TFX9918BeFjQ" at bounding box center [342, 392] width 335 height 16
click at [208, 389] on span "Fellos - GoodWeigh Facebook Bulk Ad Uploading | [DOMAIN_NAME] | Studio Plan v1.4" at bounding box center [342, 392] width 335 height 16
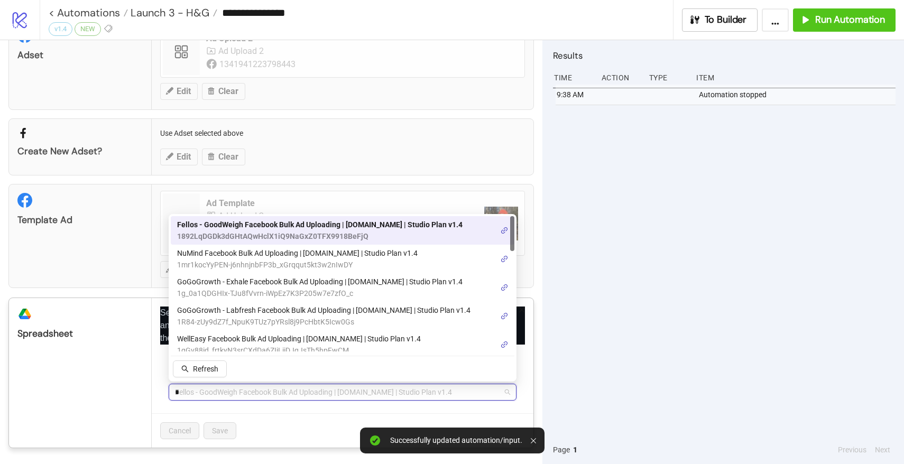
type input "**"
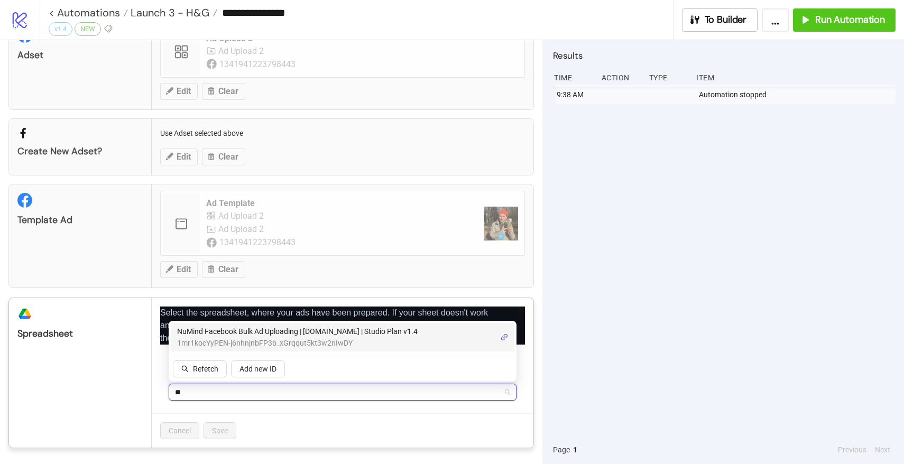
click at [248, 336] on span "NuMind Facebook Bulk Ad Uploading | [DOMAIN_NAME] | Studio Plan v1.4" at bounding box center [297, 332] width 241 height 12
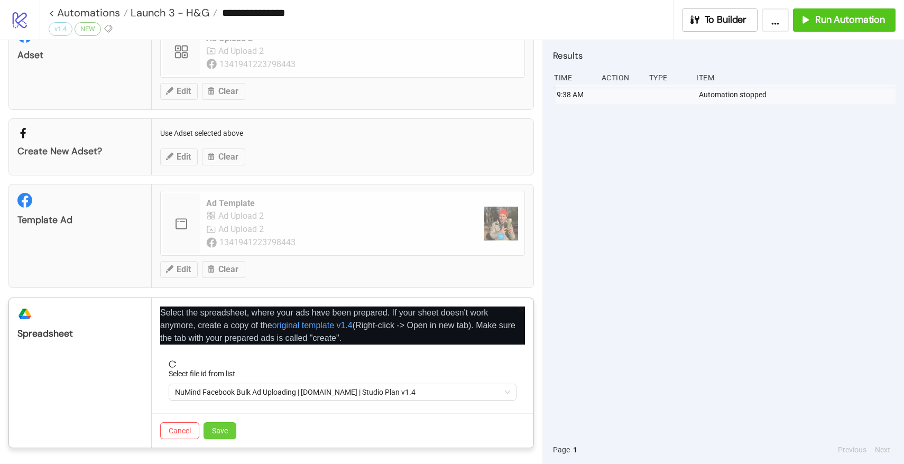
click at [230, 427] on button "Save" at bounding box center [220, 430] width 33 height 17
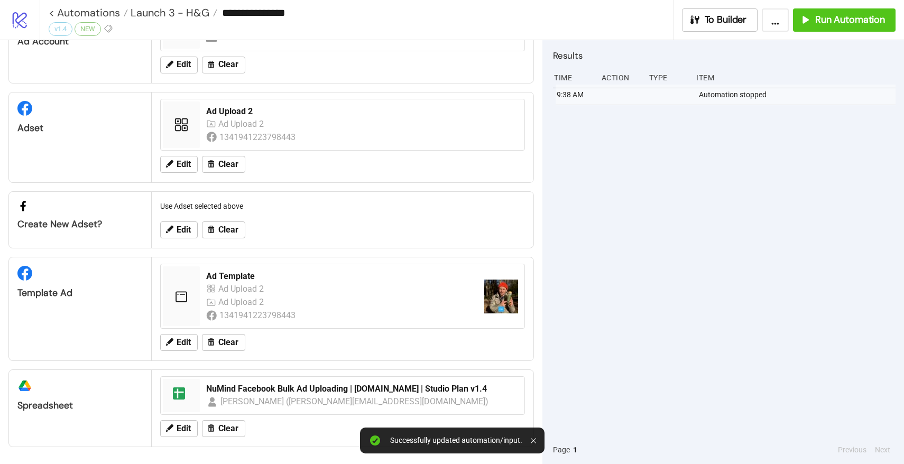
scroll to position [0, 0]
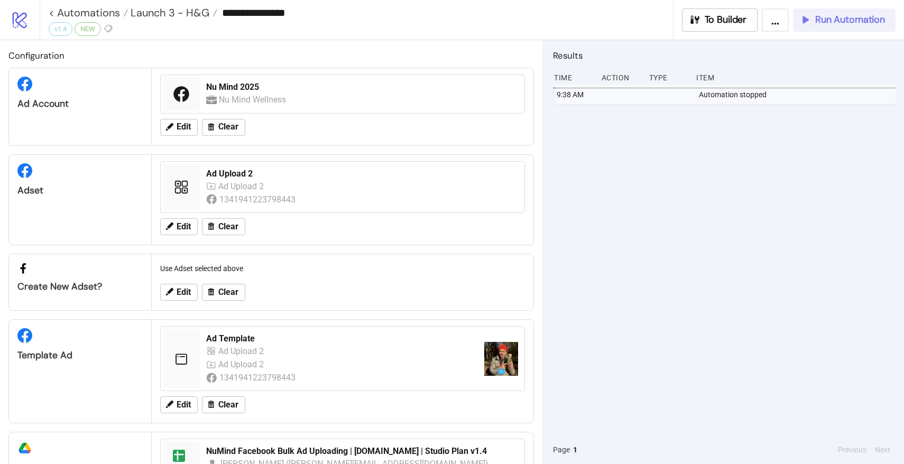
click at [828, 25] on span "Run Automation" at bounding box center [850, 20] width 70 height 12
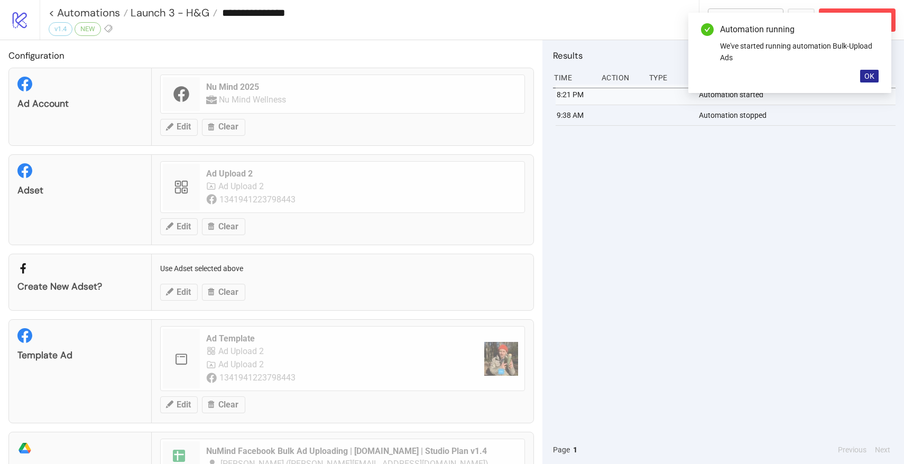
click at [862, 79] on button "OK" at bounding box center [869, 76] width 19 height 13
